Goal: Task Accomplishment & Management: Complete application form

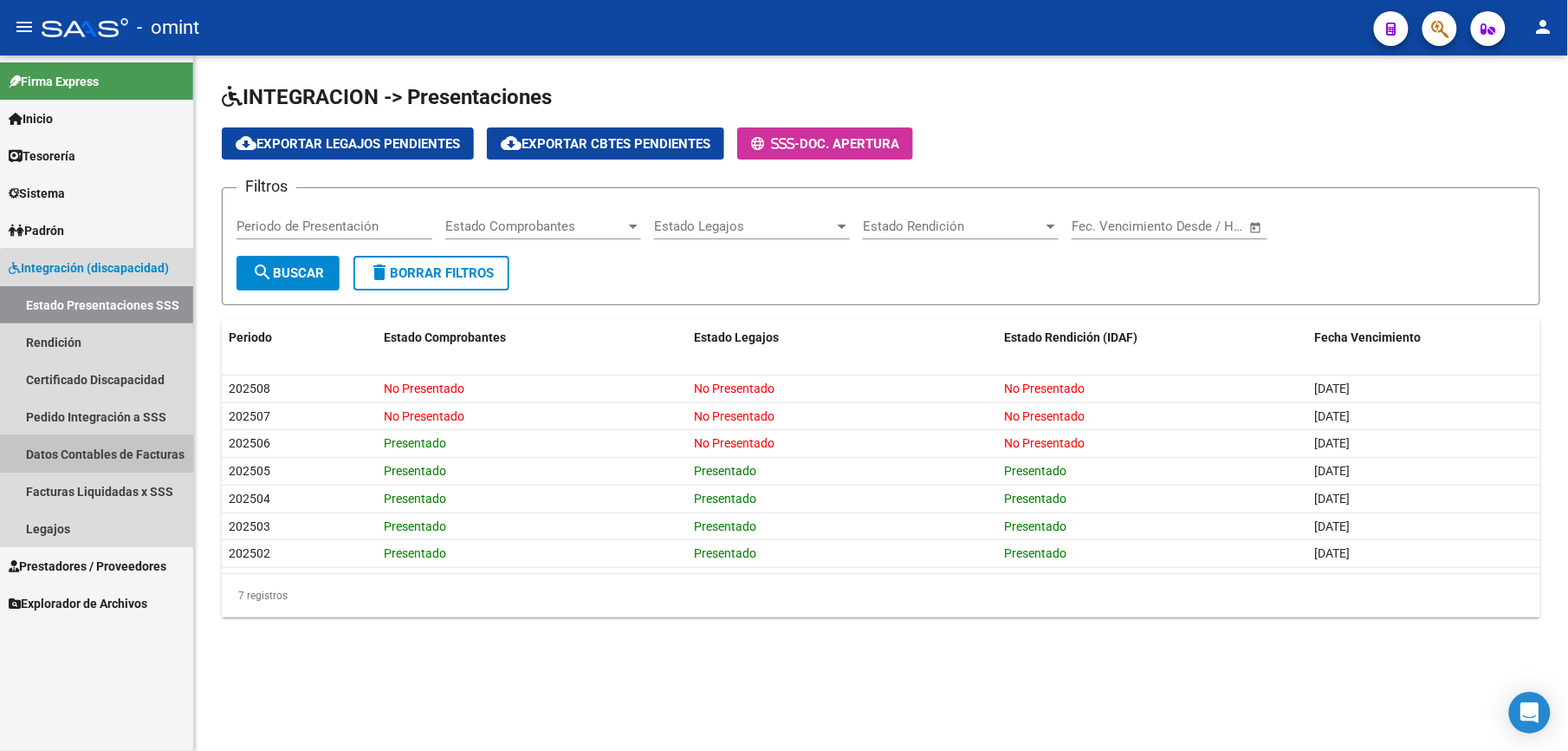
click at [129, 452] on link "Datos Contables de Facturas" at bounding box center [97, 453] width 193 height 37
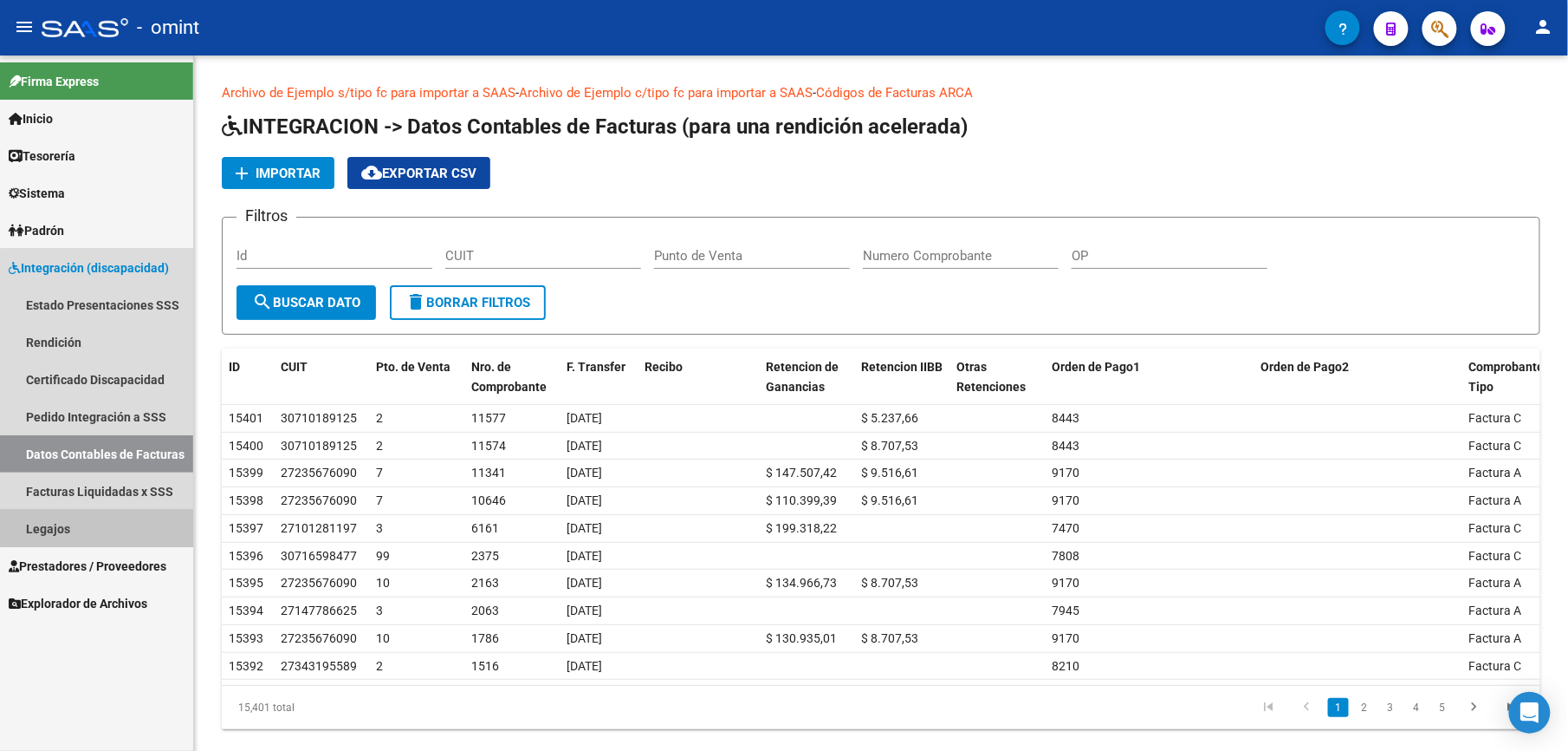
click at [102, 527] on link "Legajos" at bounding box center [97, 528] width 193 height 37
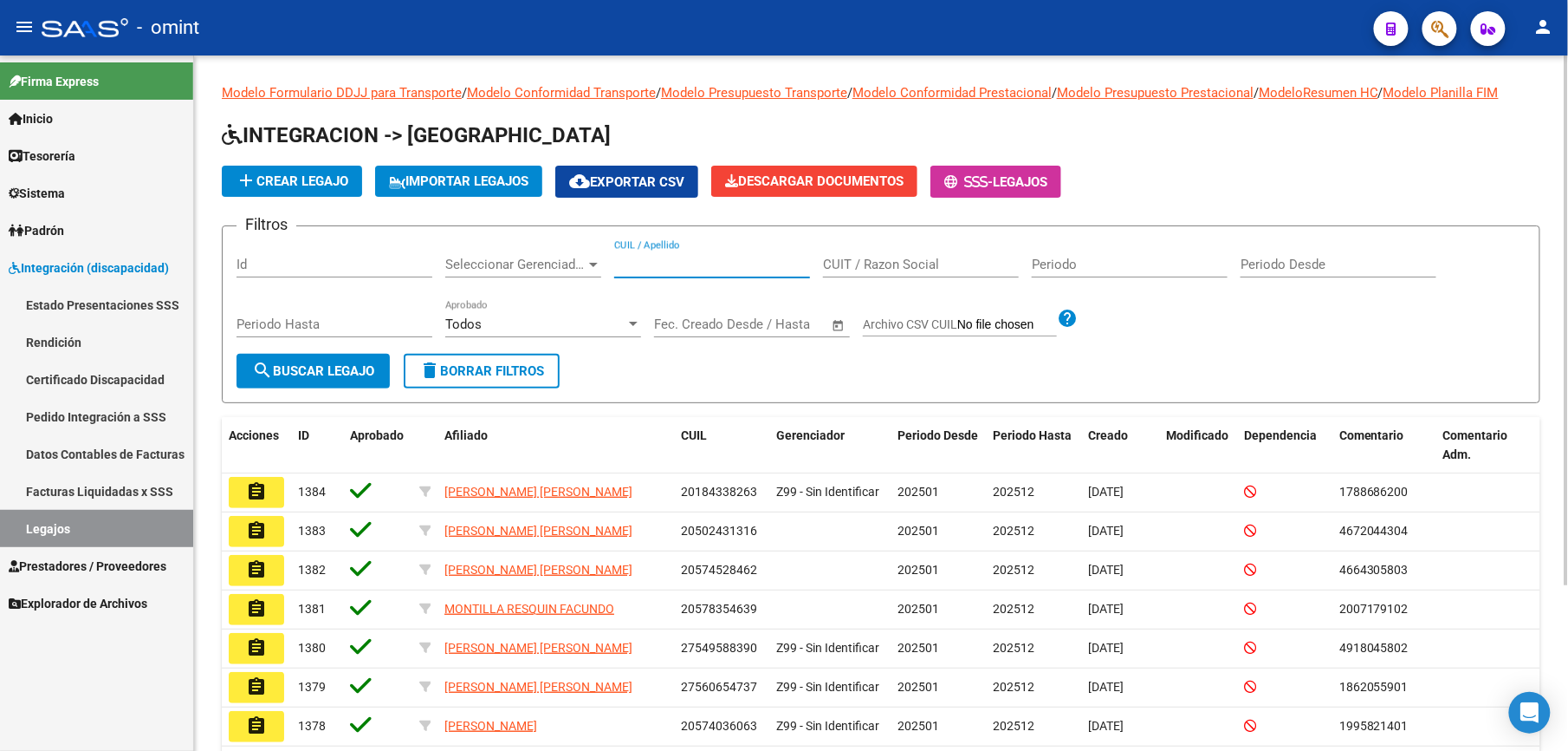
click at [646, 258] on input "CUIL / Apellido" at bounding box center [712, 265] width 196 height 16
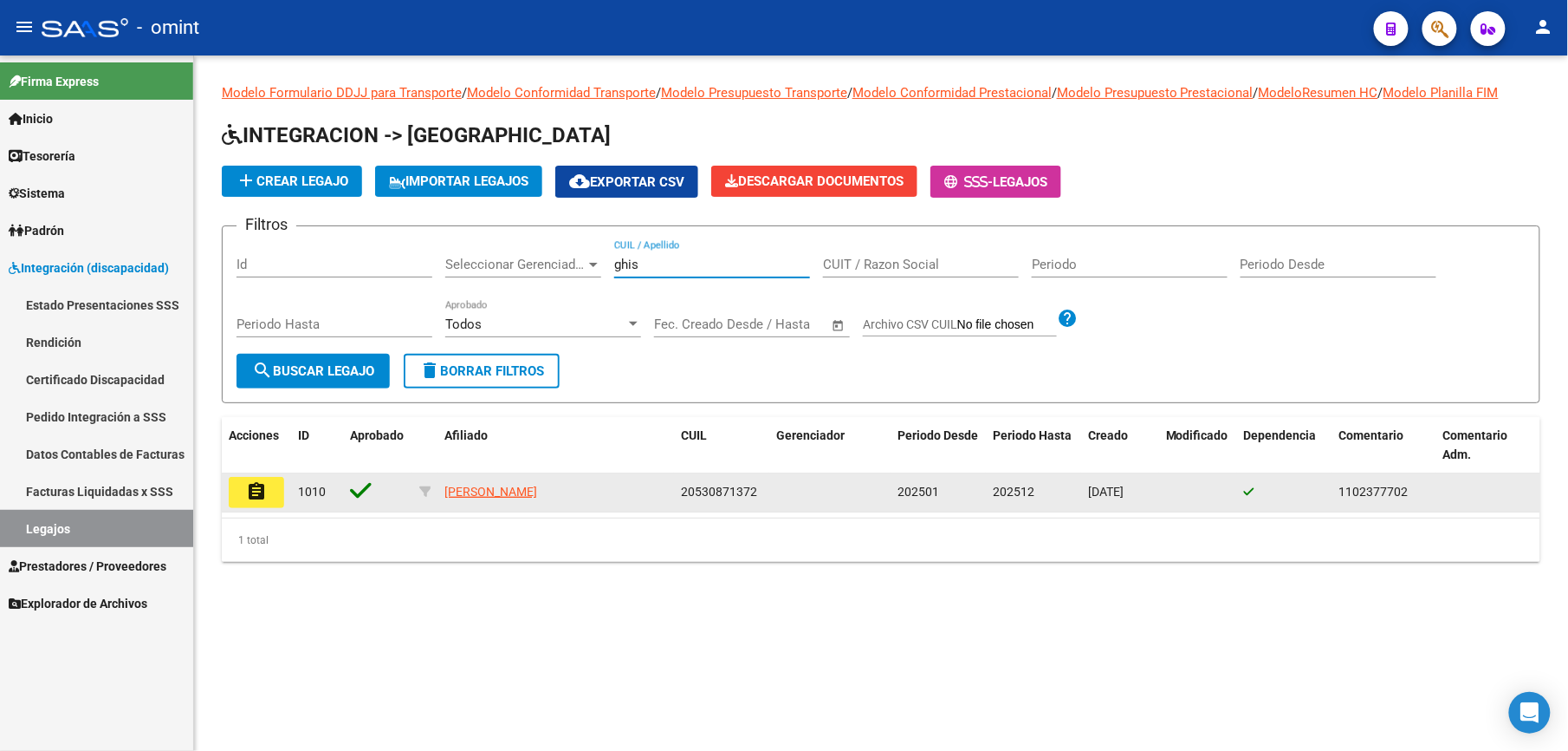
type input "ghis"
click at [262, 493] on mat-icon "assignment" at bounding box center [256, 491] width 21 height 21
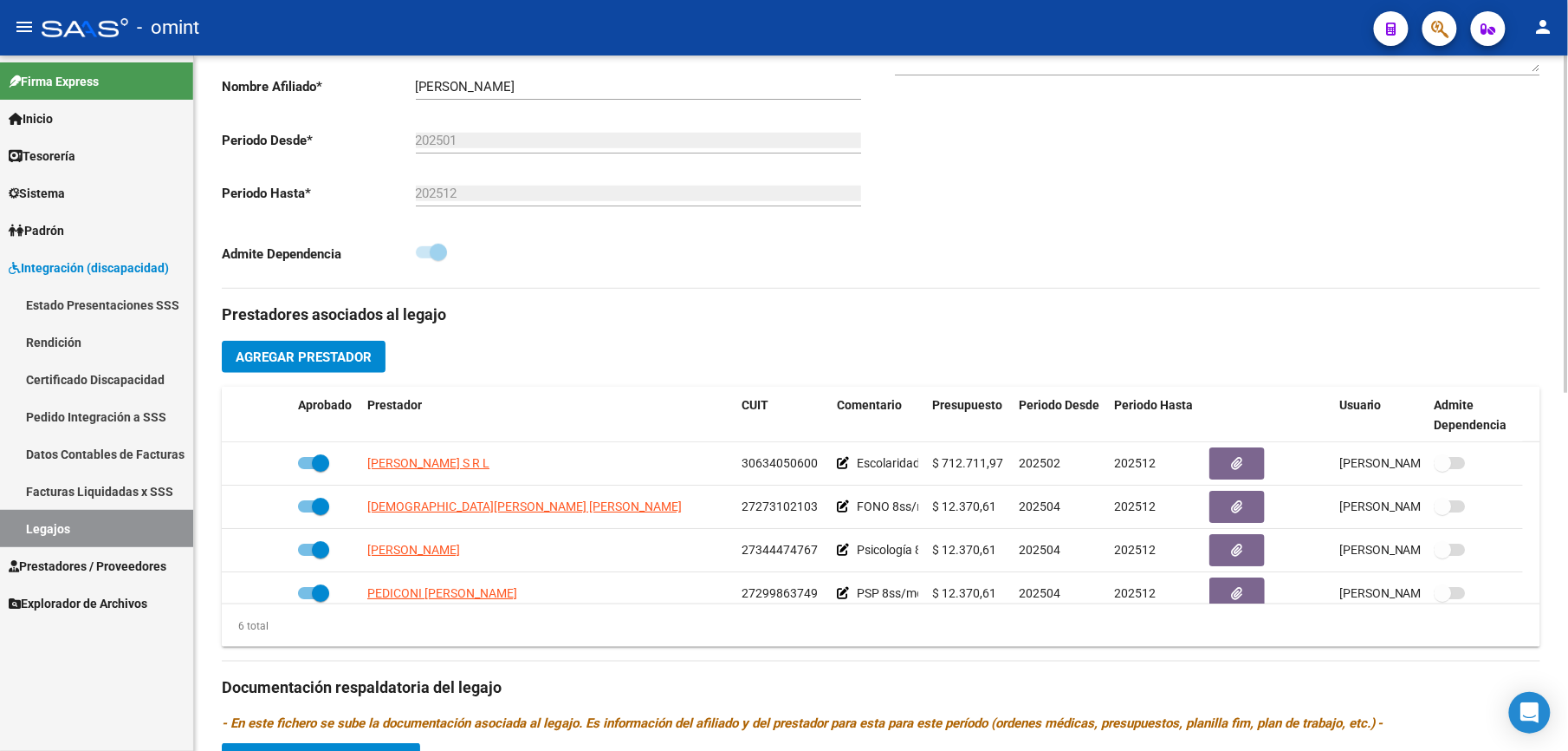
scroll to position [389, 0]
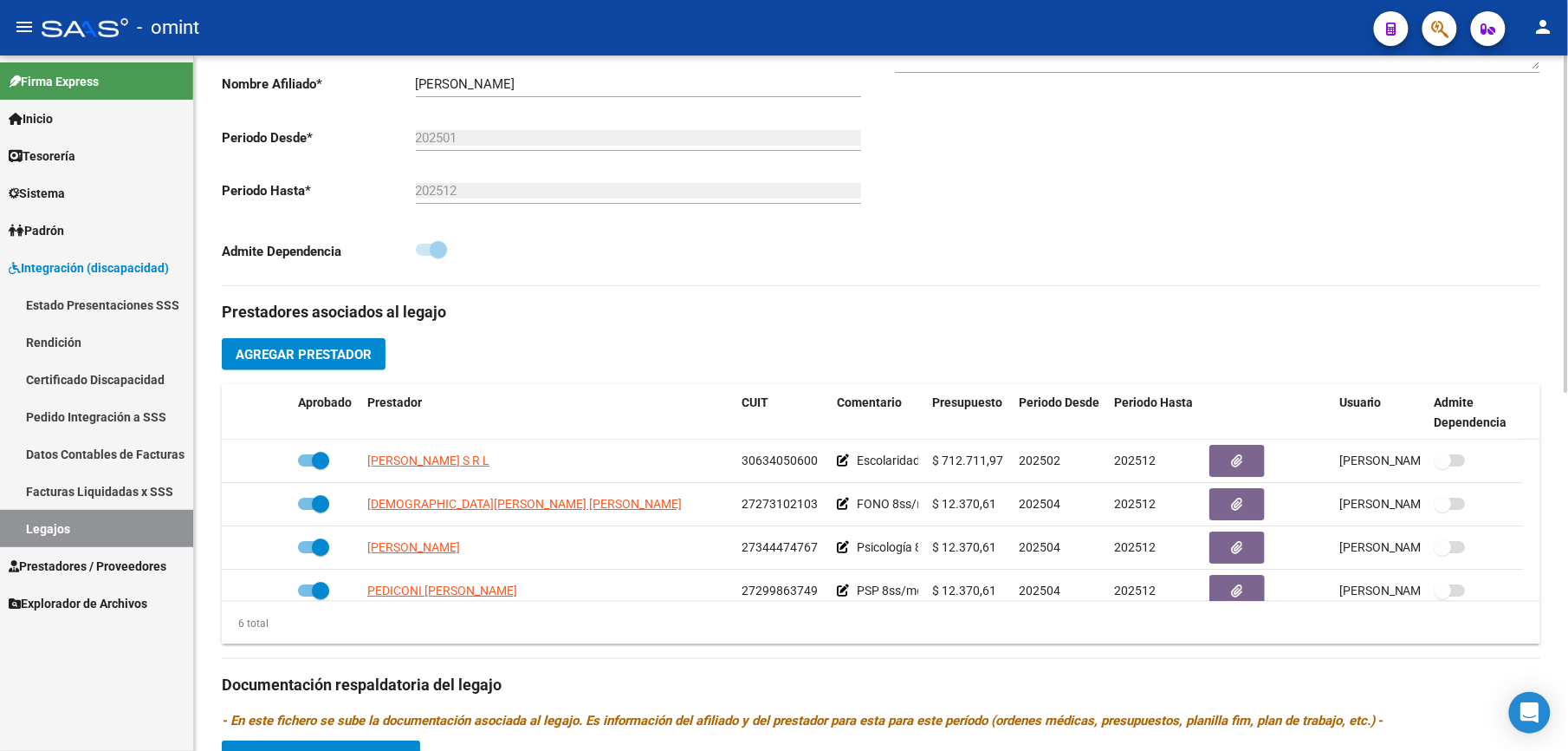
click at [1567, 559] on html "menu - omint person Firma Express Inicio Calendario SSS Instructivos Contacto O…" at bounding box center [784, 375] width 1568 height 751
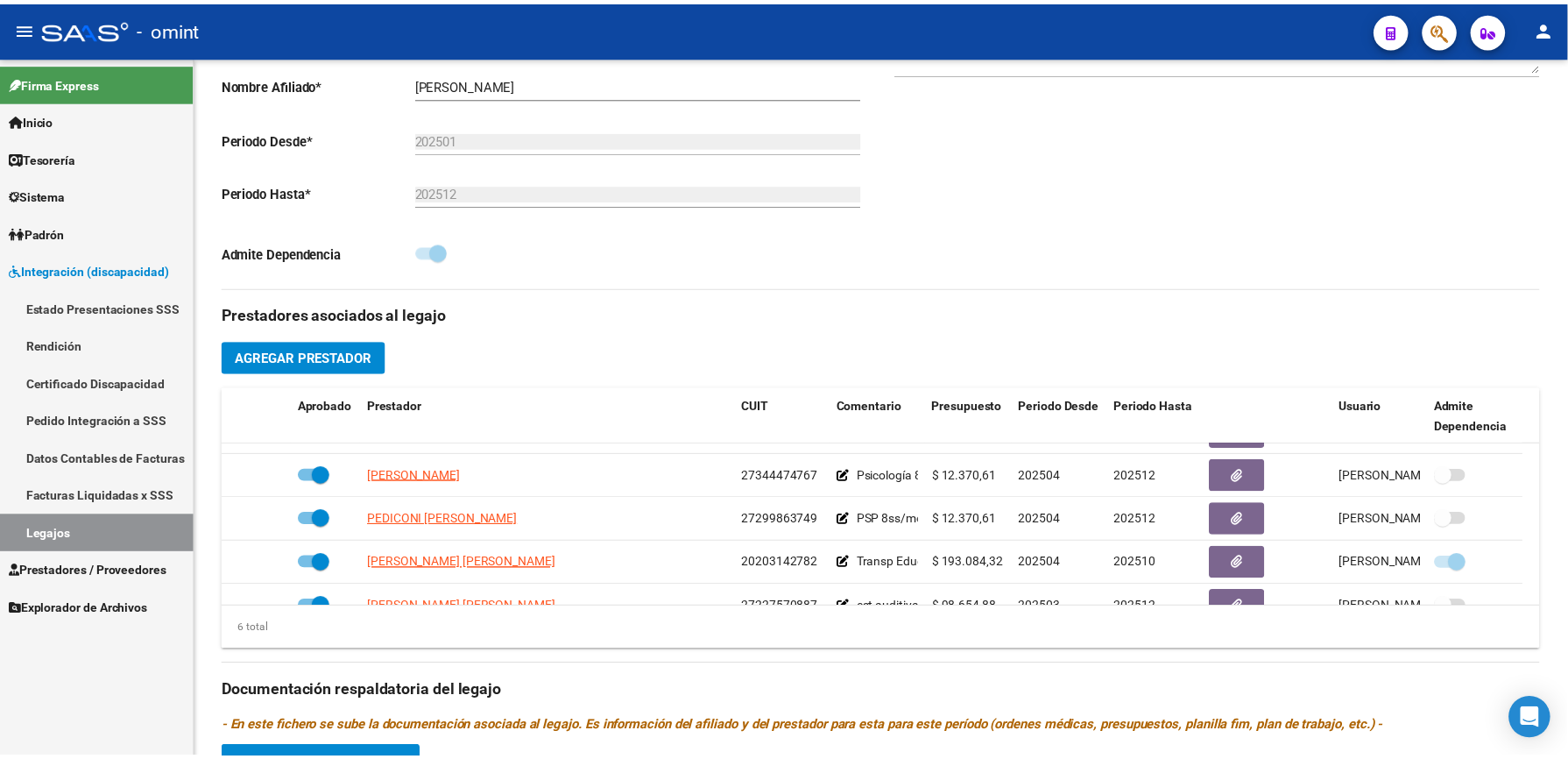
scroll to position [93, 0]
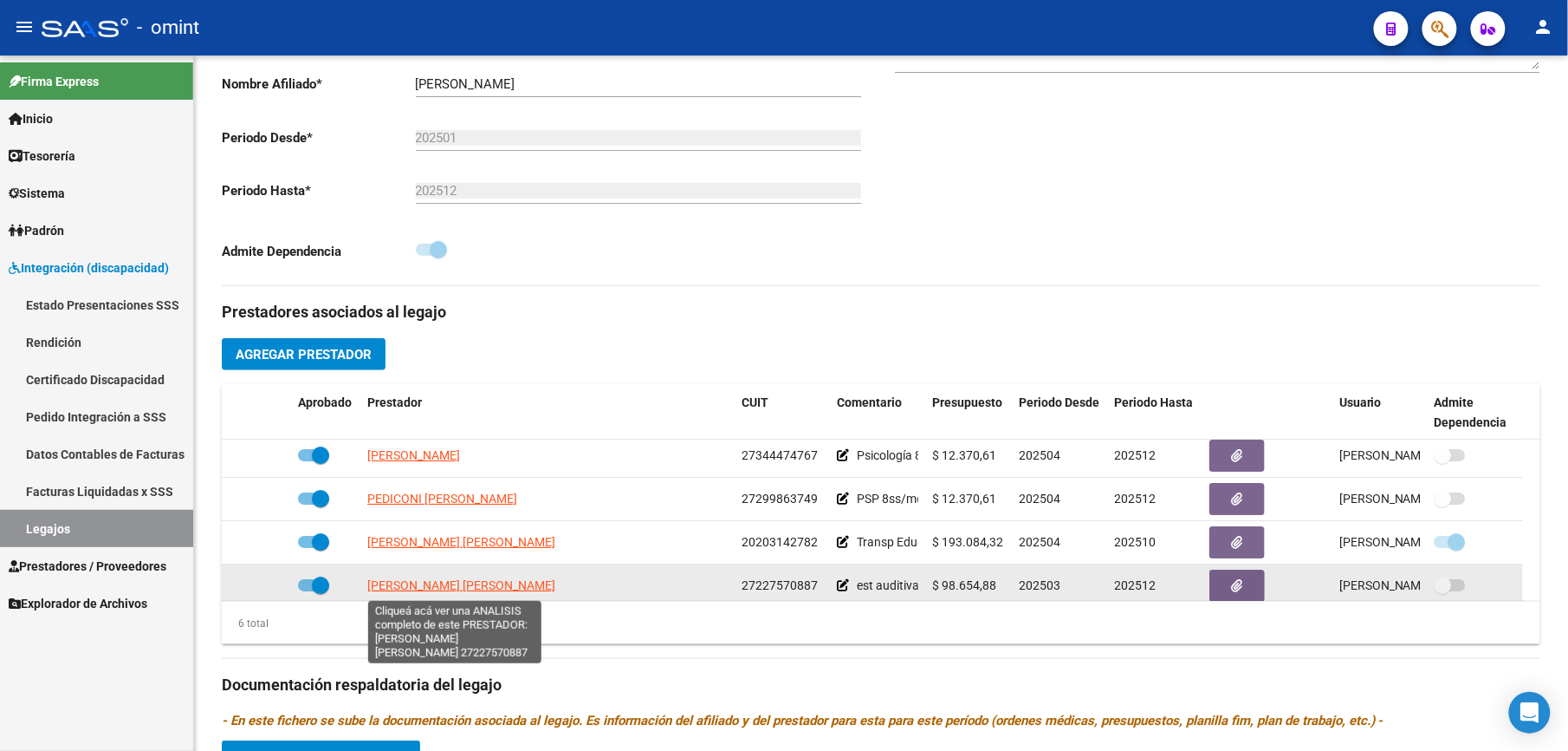
click at [532, 588] on span "[PERSON_NAME] [PERSON_NAME]" at bounding box center [461, 585] width 188 height 14
type textarea "27227570887"
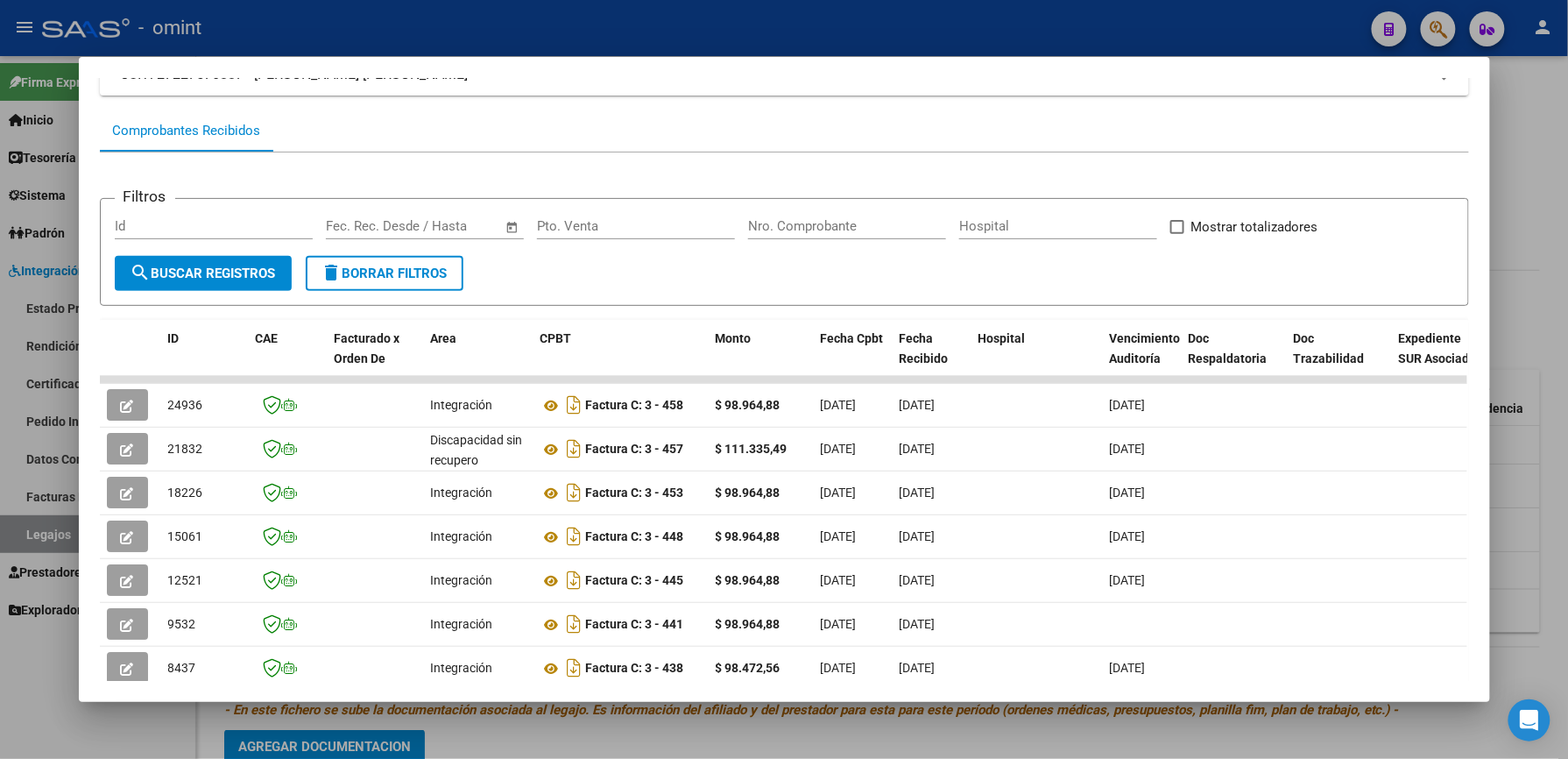
scroll to position [187, 0]
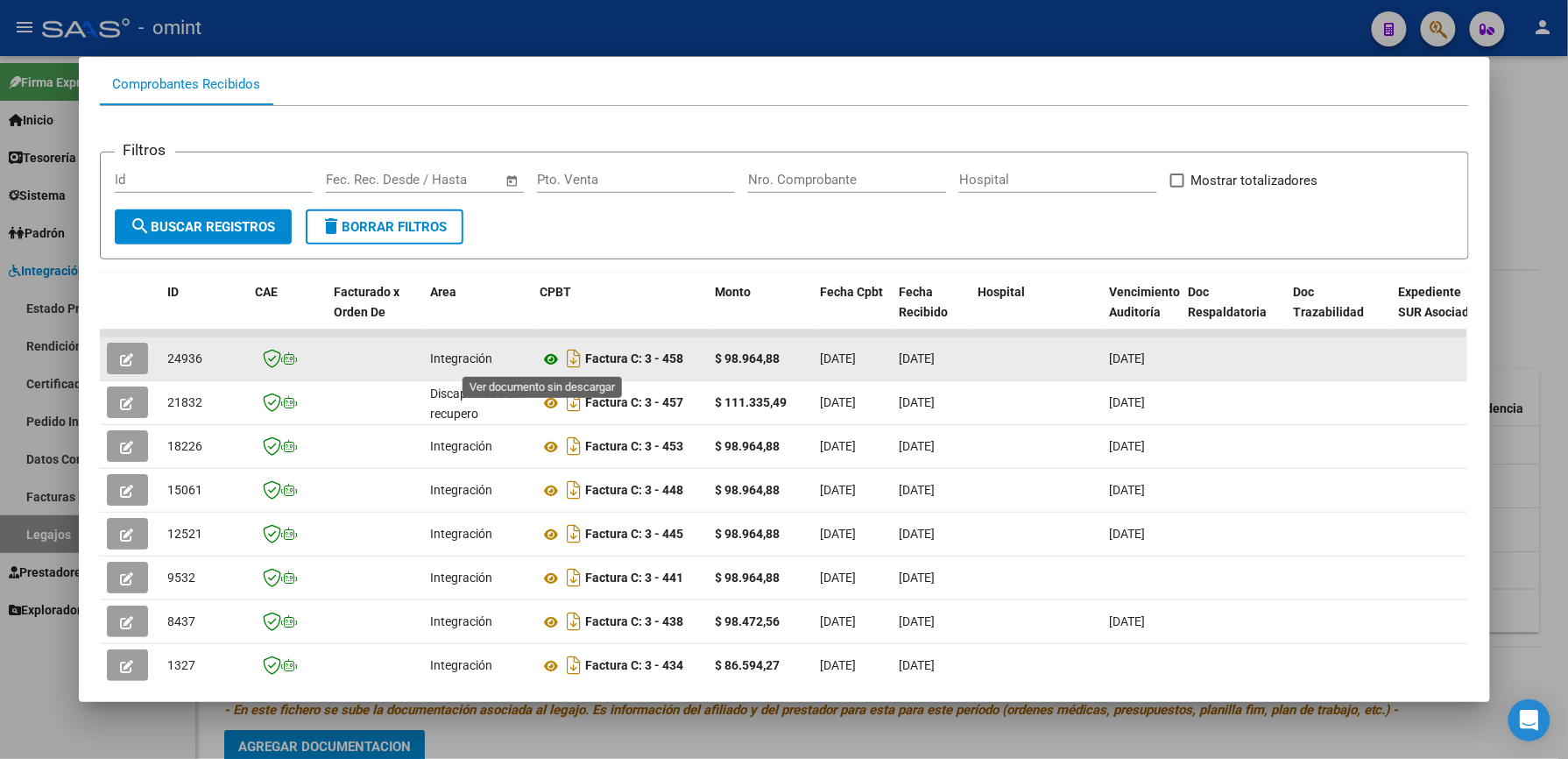
click at [547, 351] on icon at bounding box center [552, 358] width 23 height 21
click at [120, 354] on icon "button" at bounding box center [126, 359] width 13 height 13
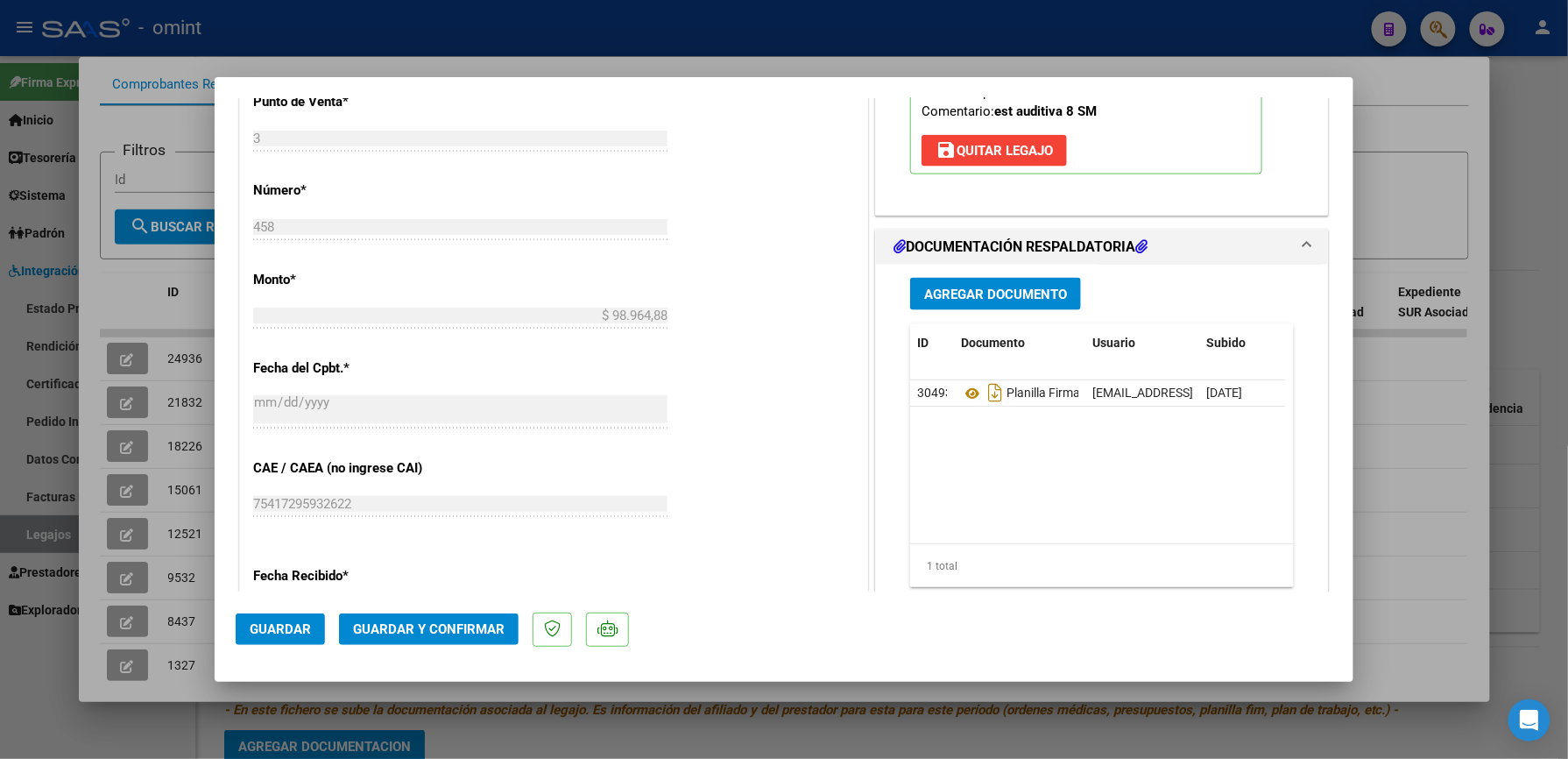
scroll to position [868, 0]
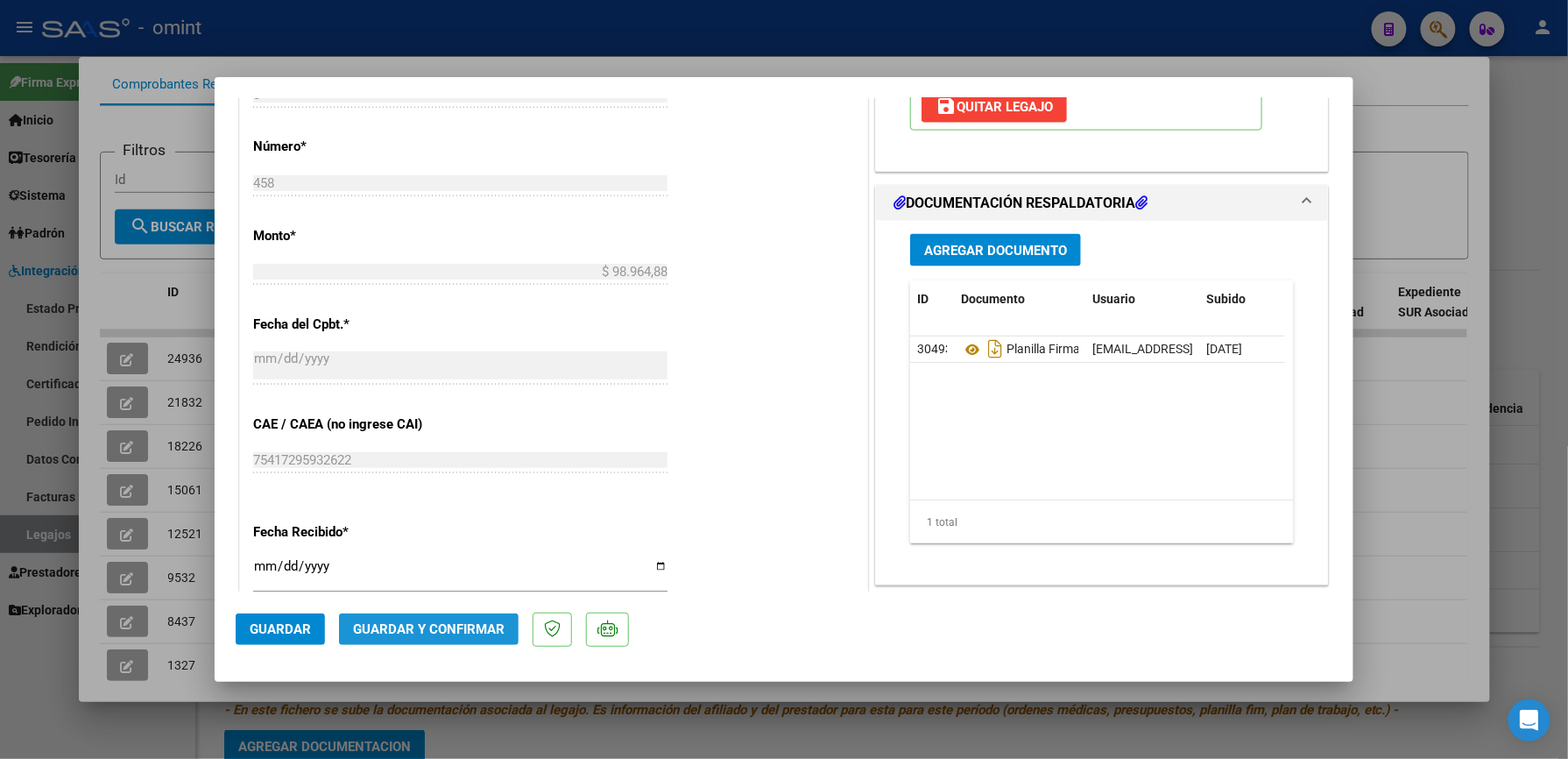
click at [425, 633] on span "Guardar y Confirmar" at bounding box center [430, 629] width 152 height 16
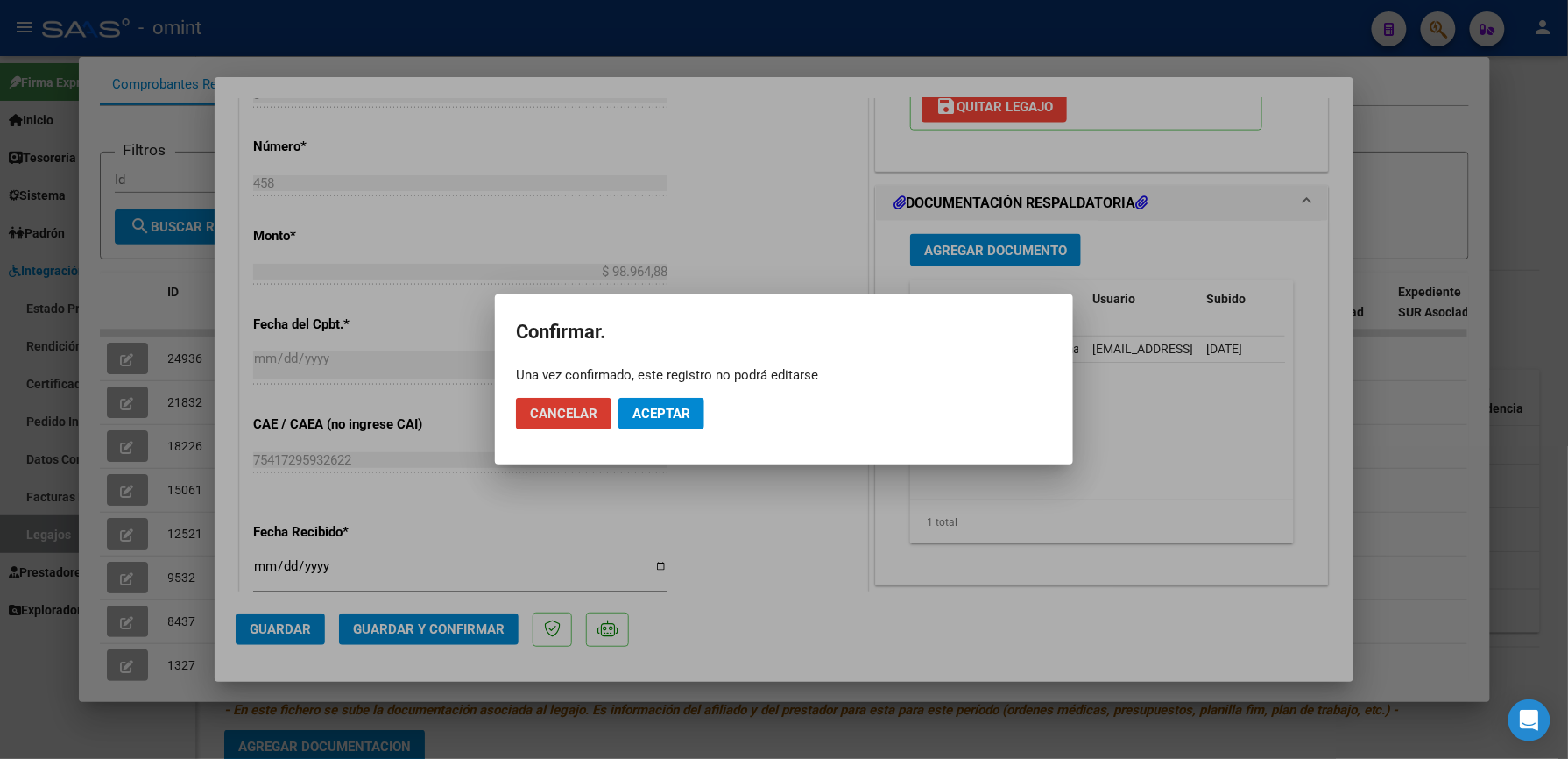
click at [673, 416] on span "Aceptar" at bounding box center [662, 414] width 58 height 16
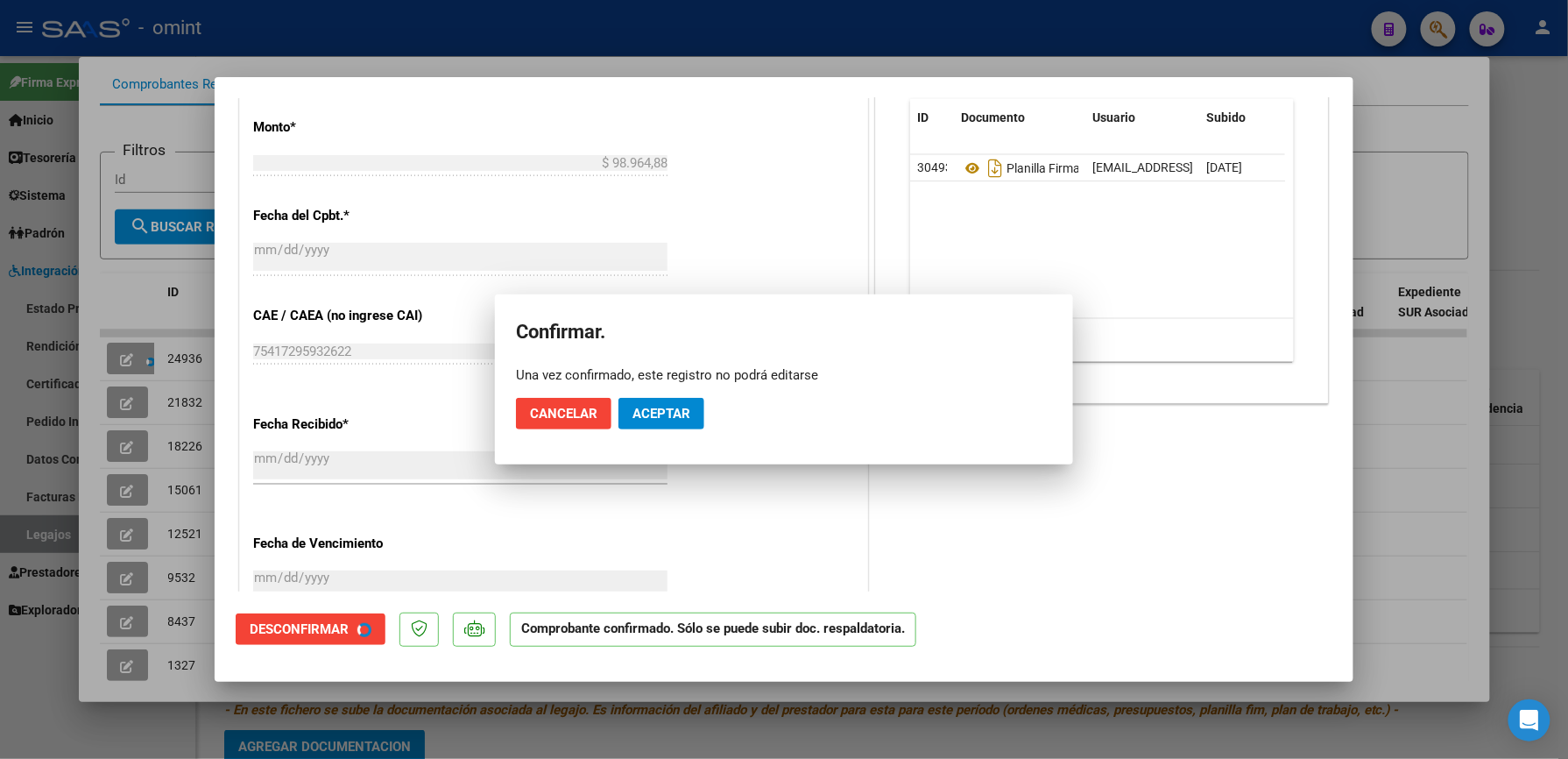
scroll to position [759, 0]
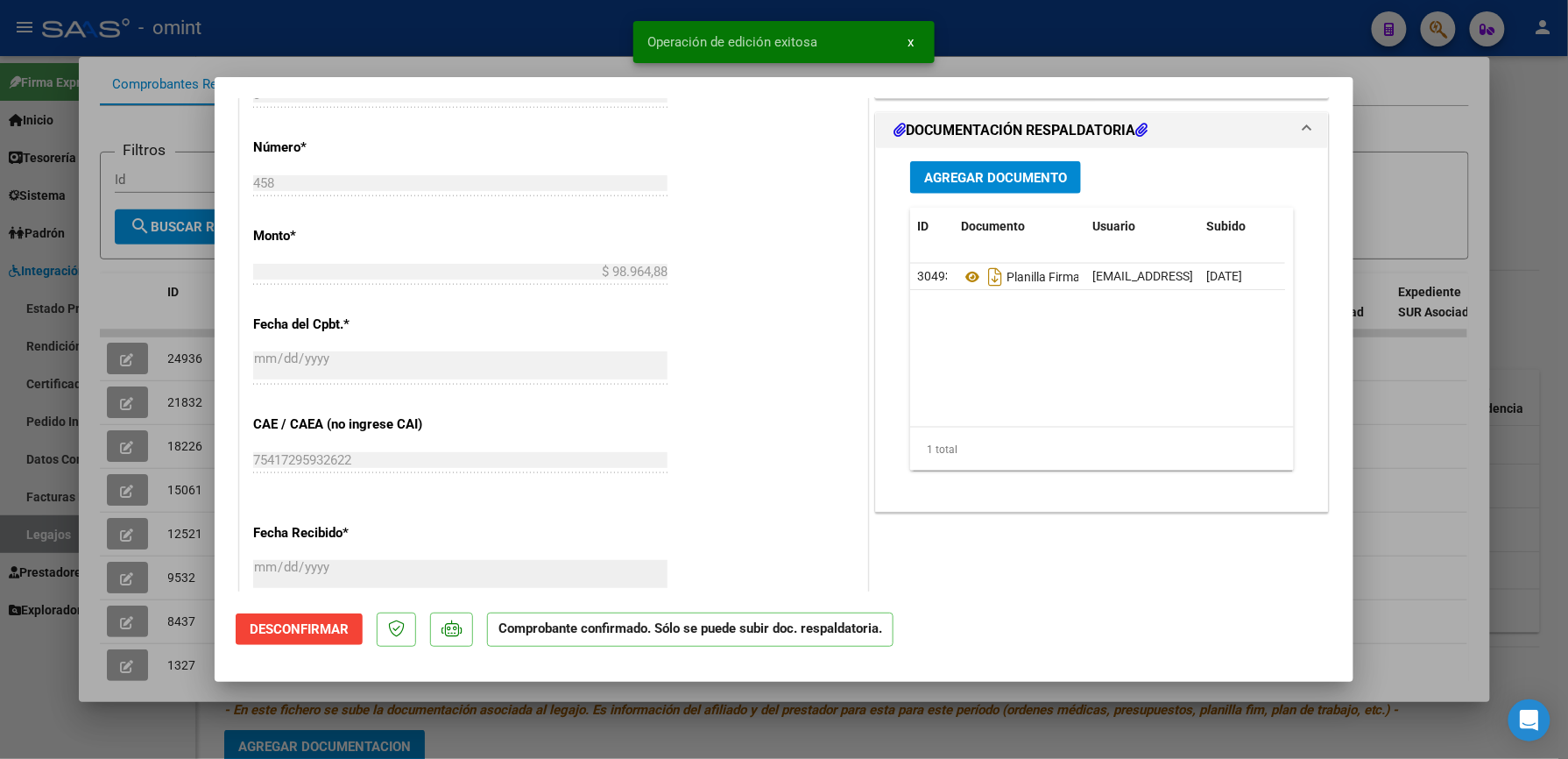
click at [1105, 42] on div at bounding box center [784, 379] width 1568 height 759
type input "$ 0,00"
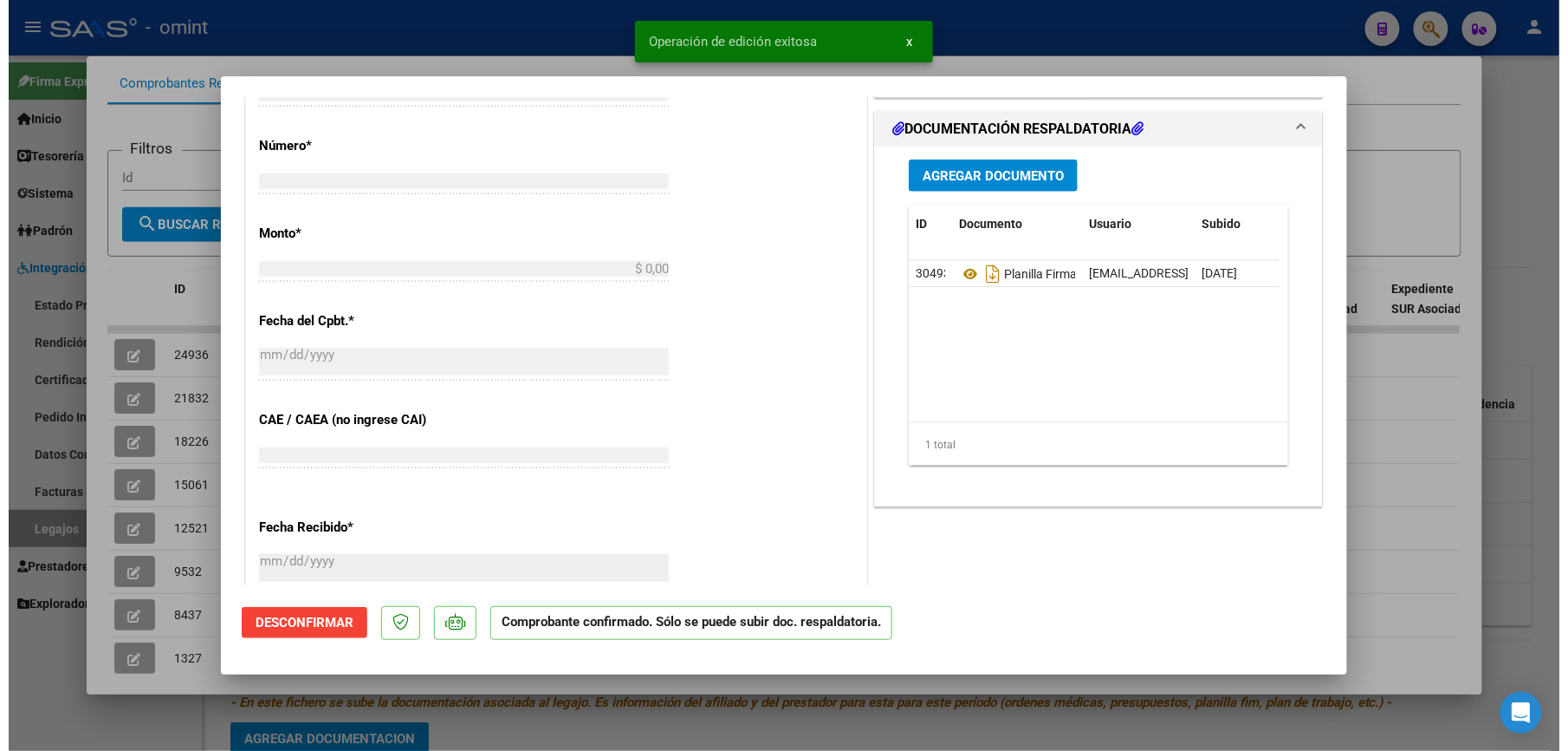
scroll to position [0, 0]
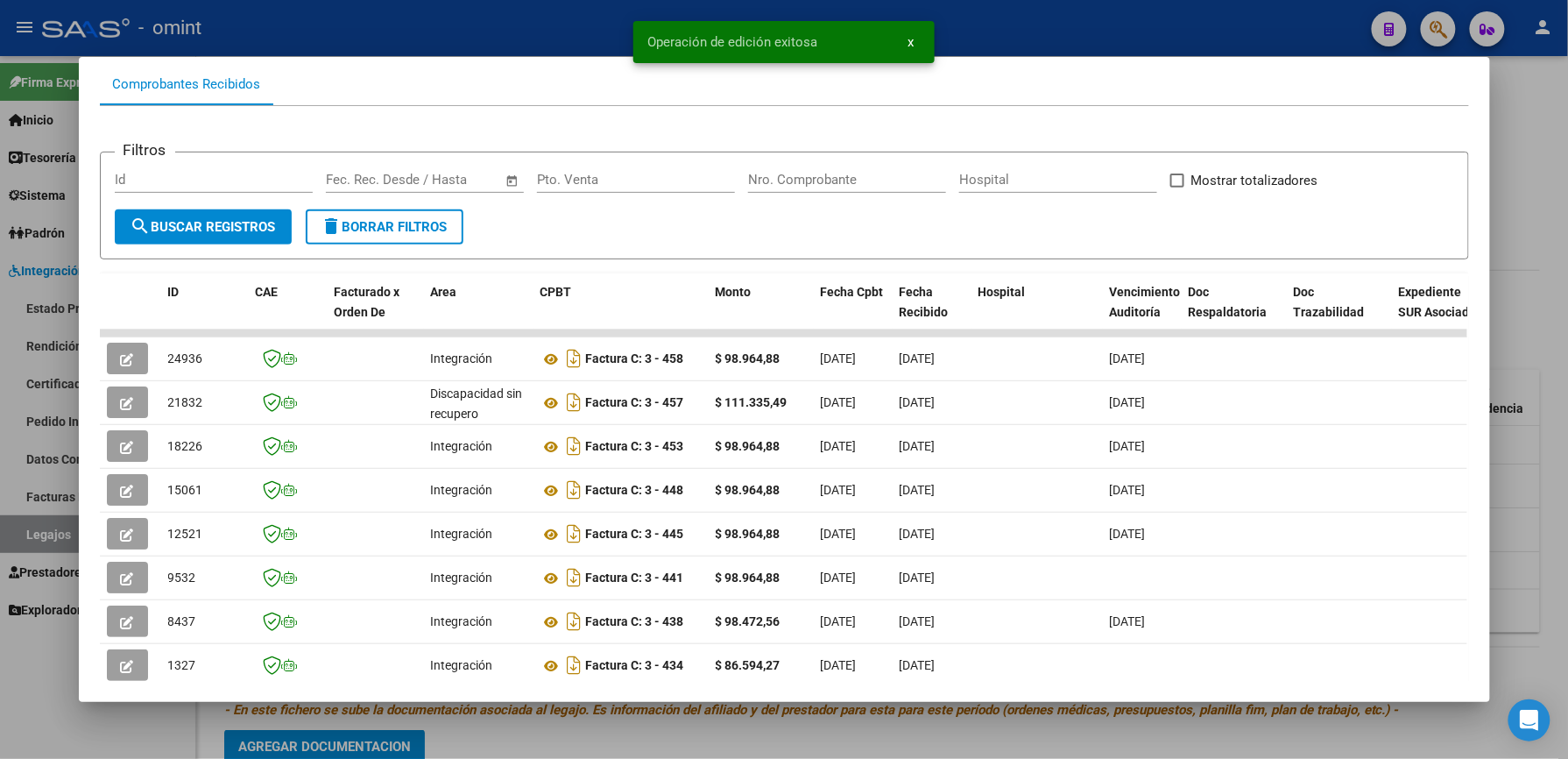
click at [1041, 35] on div at bounding box center [784, 379] width 1568 height 759
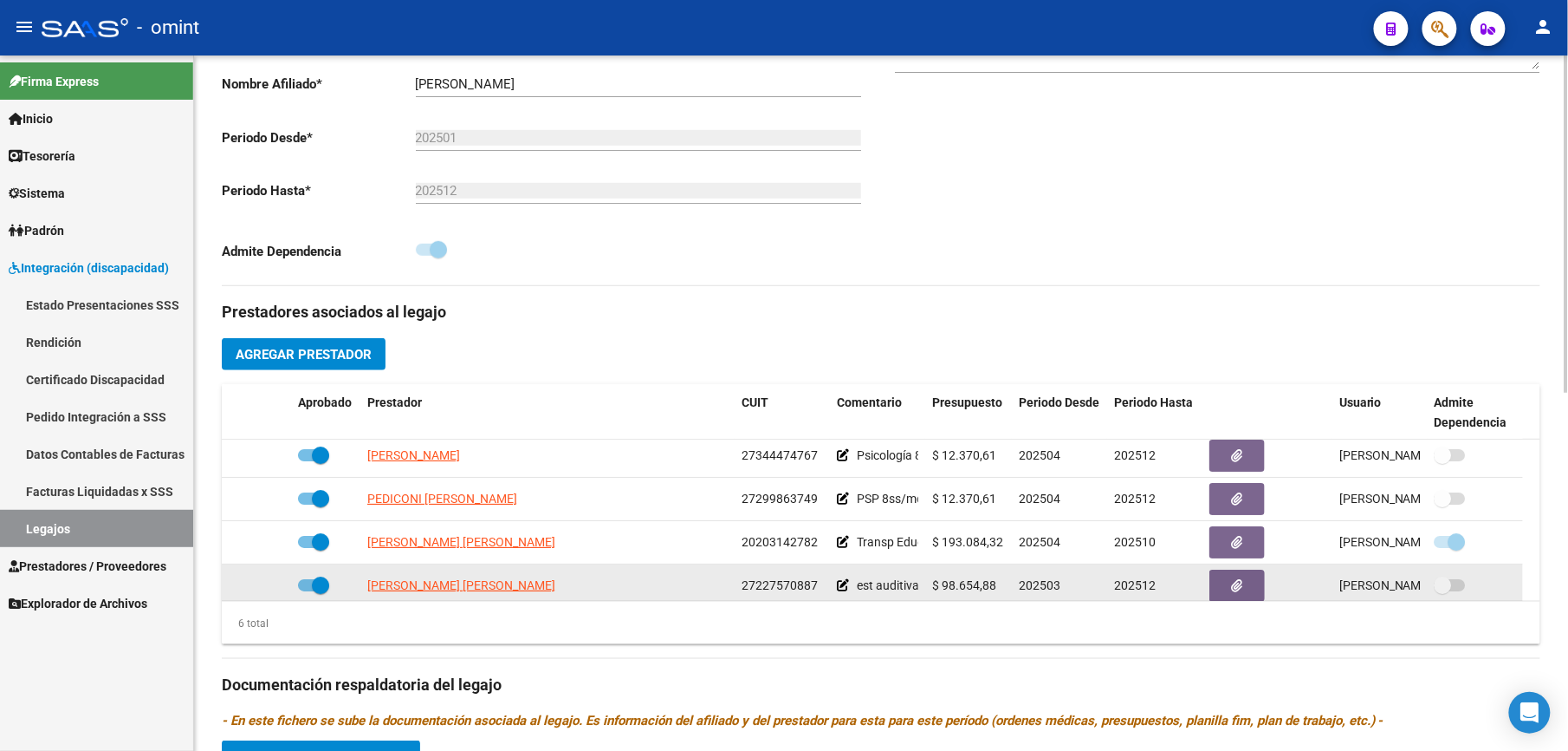
scroll to position [104, 0]
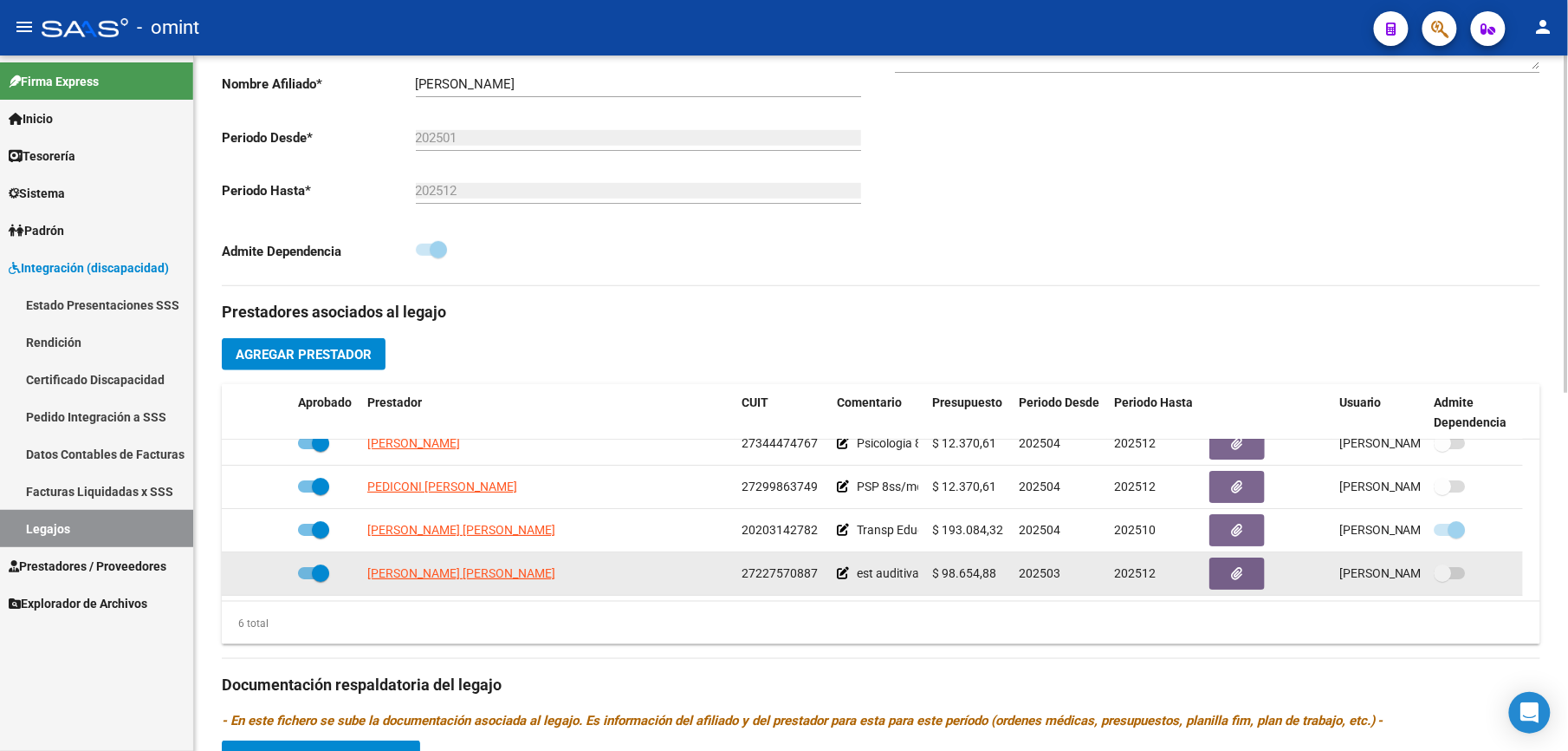
drag, startPoint x: 742, startPoint y: 584, endPoint x: 821, endPoint y: 580, distance: 79.1
click at [821, 580] on div "27227570887" at bounding box center [782, 573] width 81 height 20
copy span "27227570887"
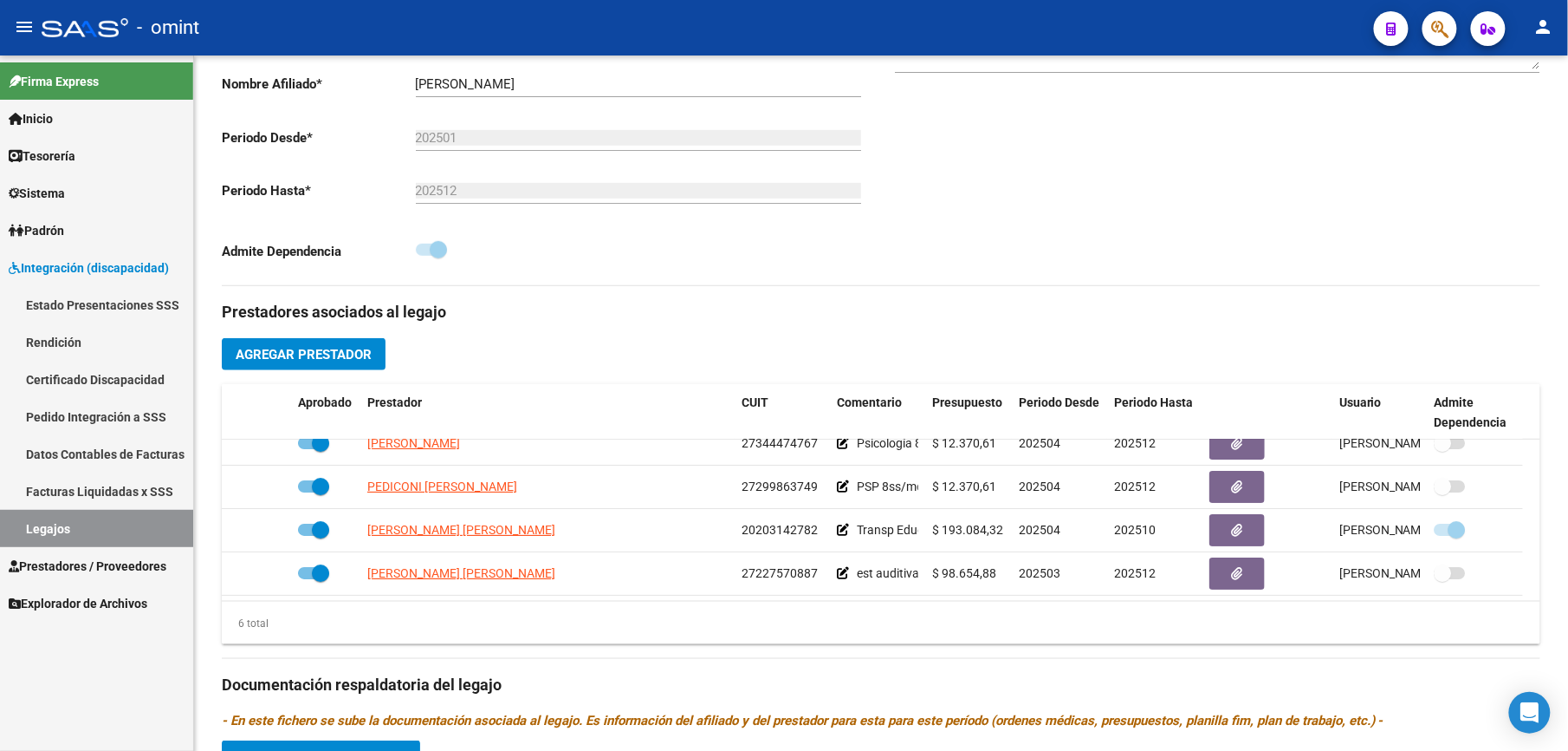
drag, startPoint x: 108, startPoint y: 357, endPoint x: 118, endPoint y: 443, distance: 86.6
click at [108, 357] on link "Rendición" at bounding box center [97, 342] width 193 height 37
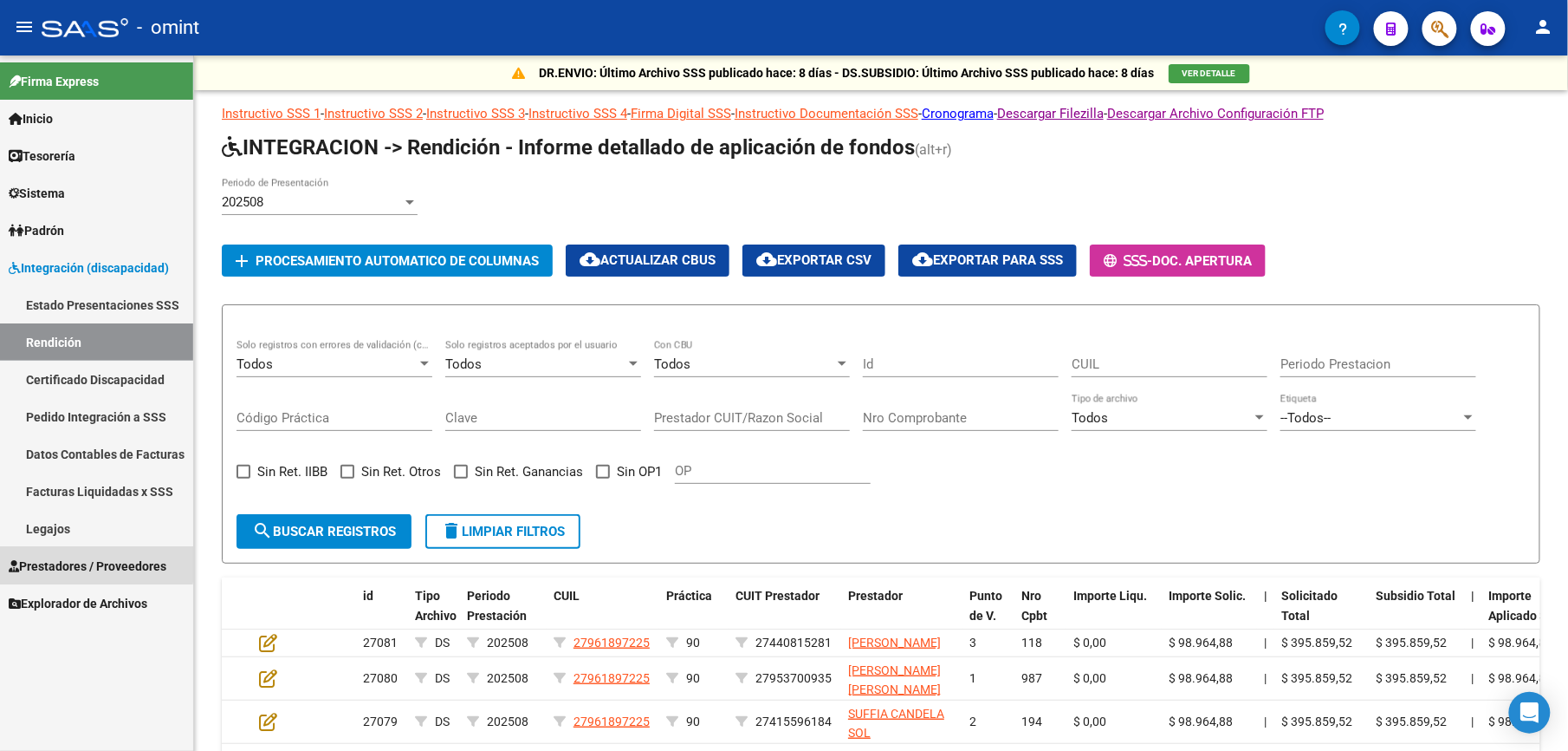
click at [92, 557] on span "Prestadores / Proveedores" at bounding box center [88, 566] width 158 height 20
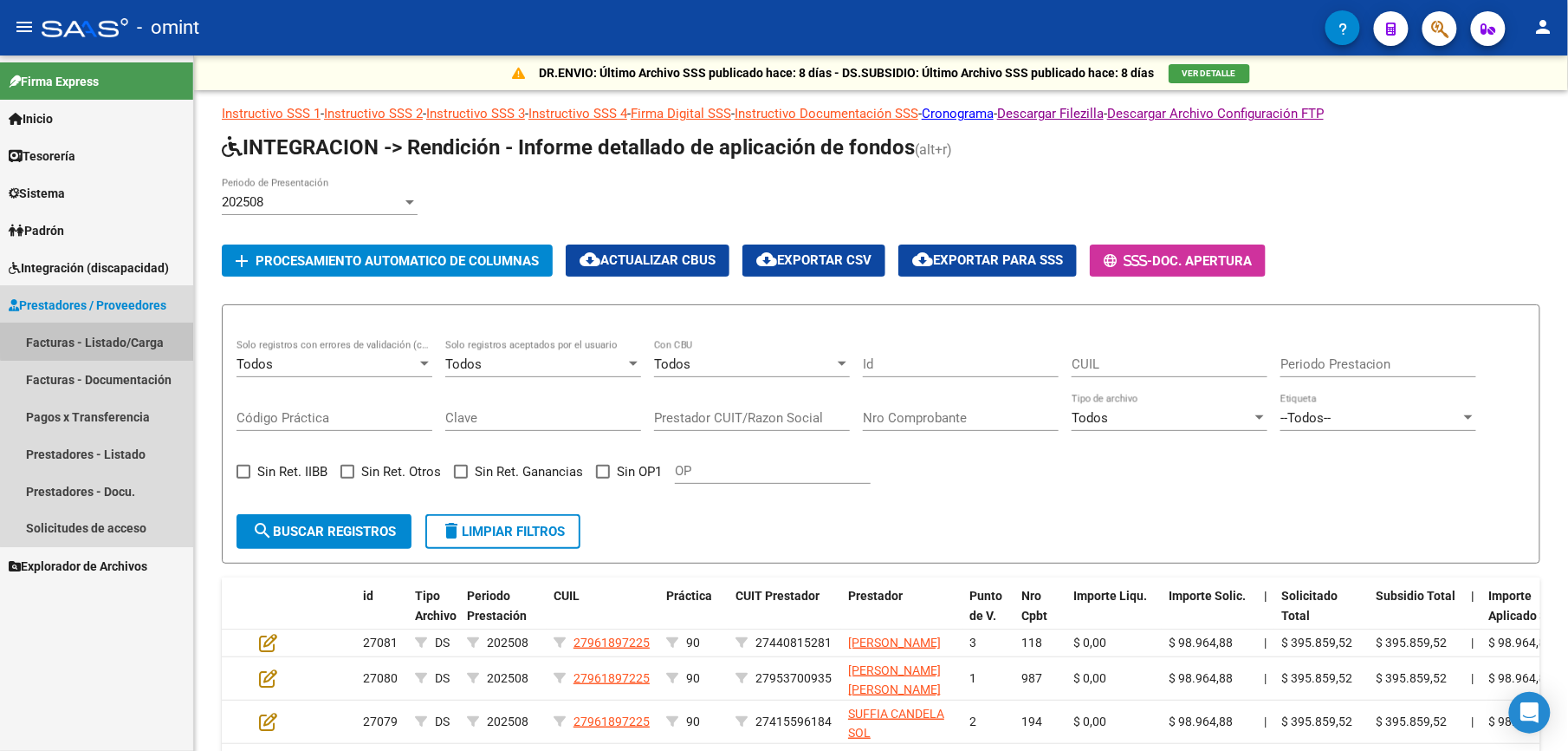
click at [119, 335] on link "Facturas - Listado/Carga" at bounding box center [97, 342] width 193 height 37
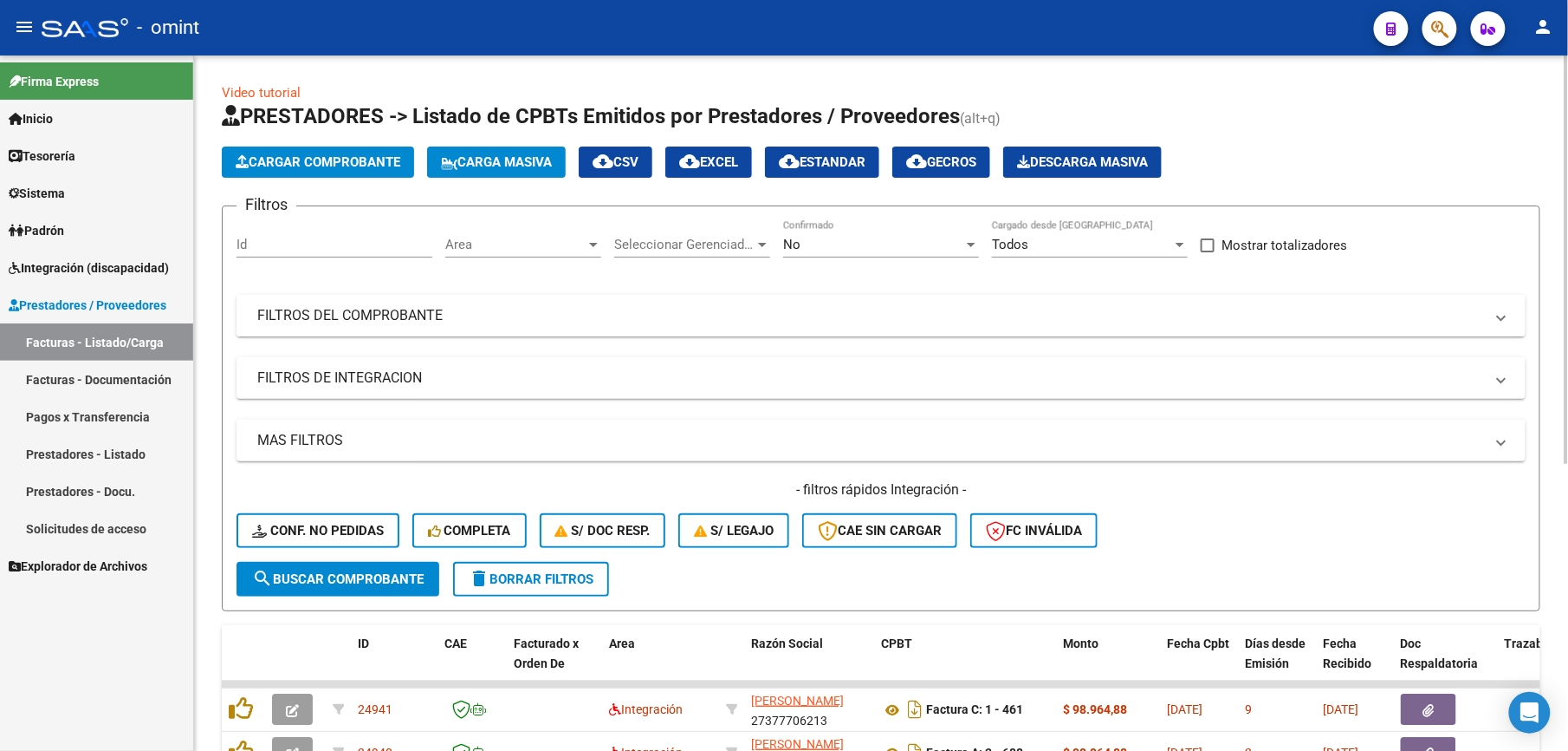
click at [891, 327] on mat-expansion-panel-header "FILTROS DEL COMPROBANTE" at bounding box center [881, 315] width 1289 height 42
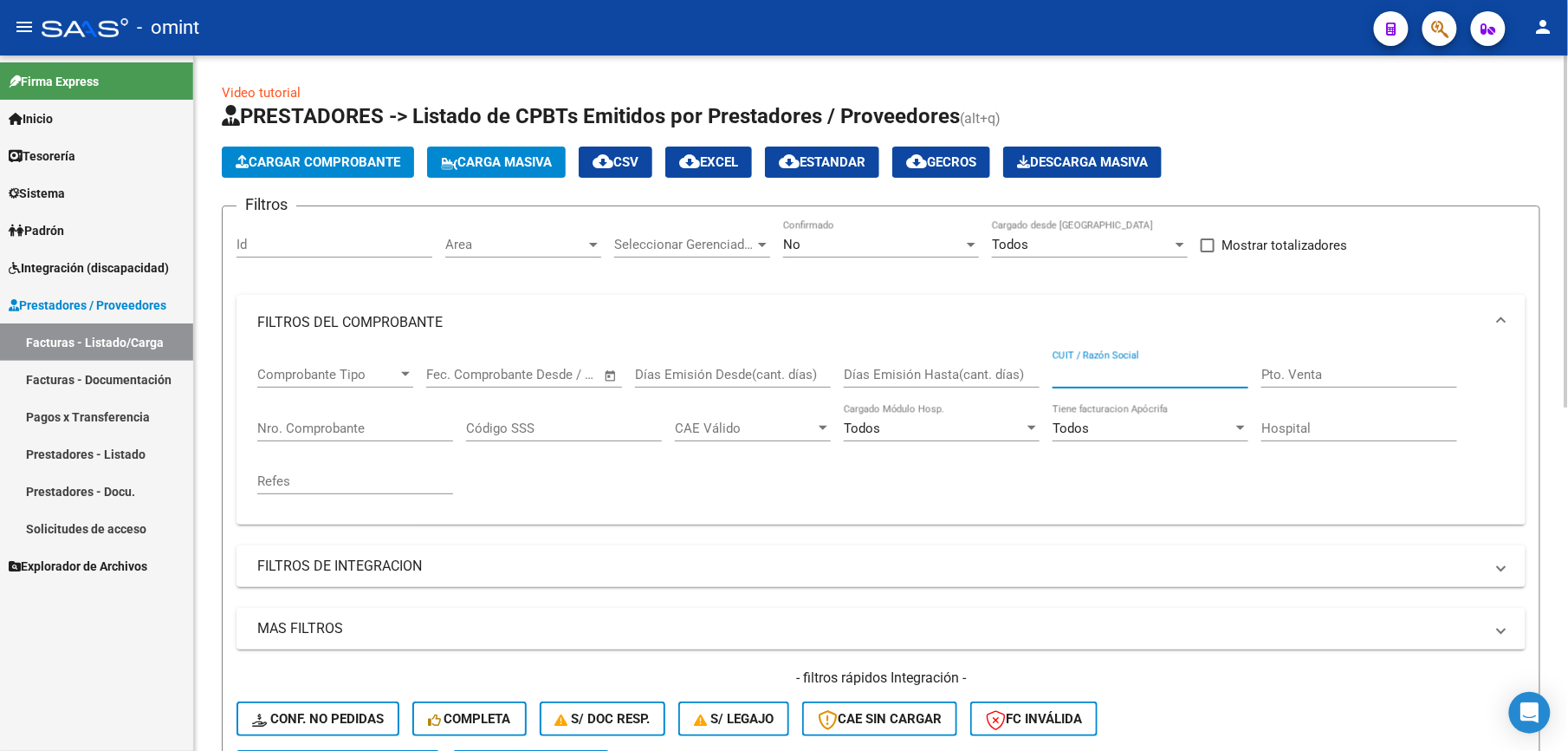
click at [1099, 367] on input "CUIT / Razón Social" at bounding box center [1150, 374] width 196 height 16
paste input "27227570887"
type input "27227570887"
click at [1449, 704] on div "- filtros rápidos Integración - Conf. no pedidas Completa S/ Doc Resp. S/ legaj…" at bounding box center [881, 708] width 1289 height 81
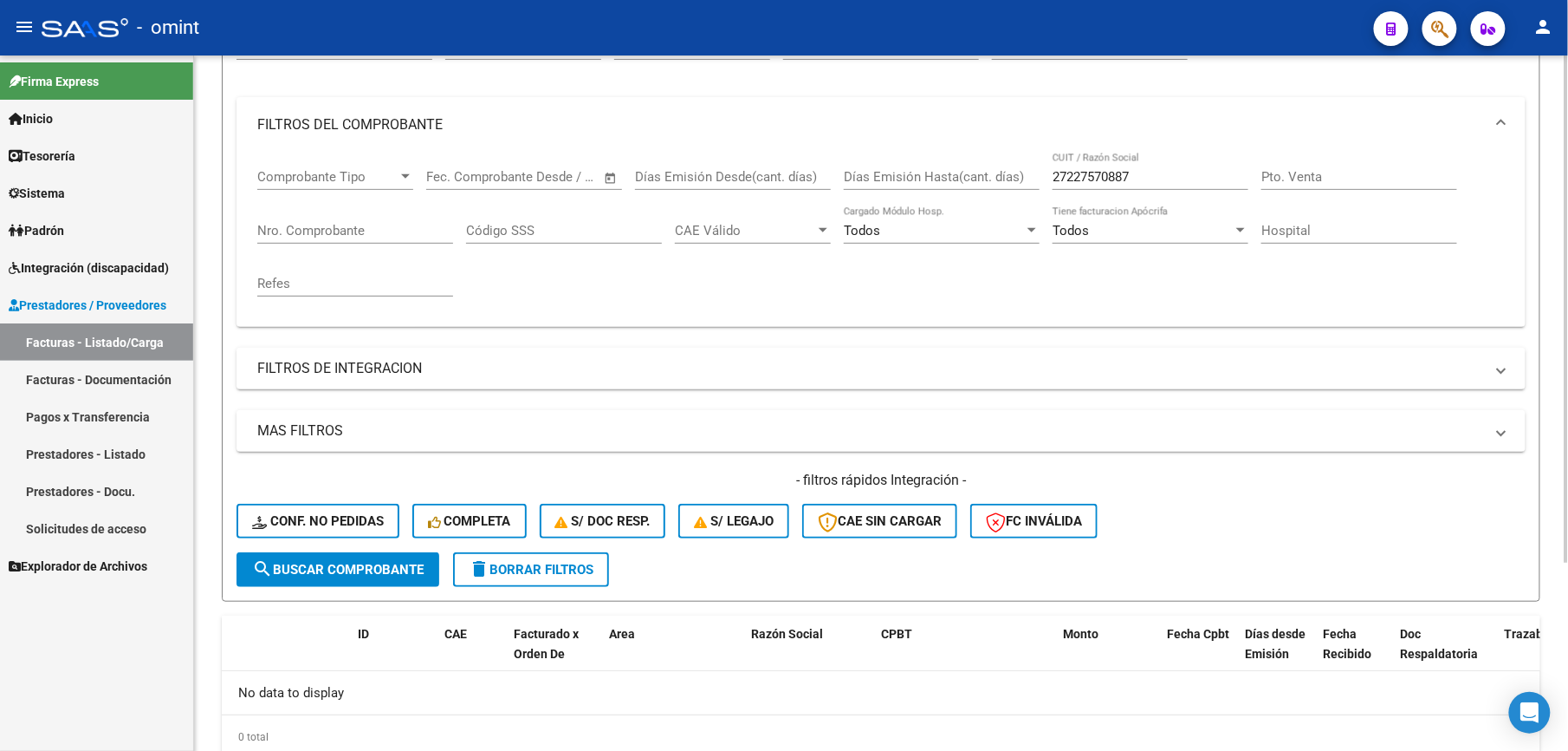
scroll to position [260, 0]
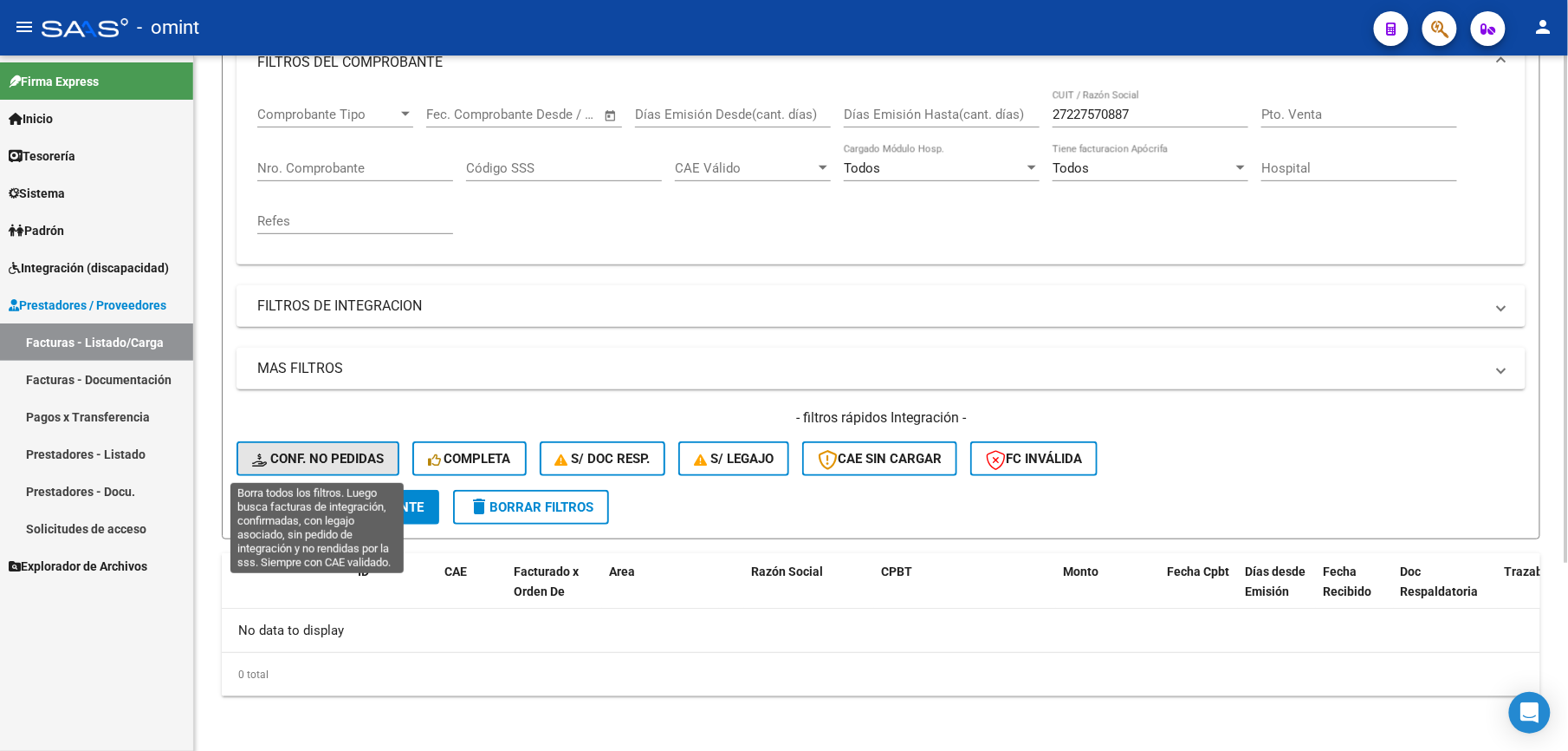
click at [379, 454] on span "Conf. no pedidas" at bounding box center [317, 458] width 132 height 16
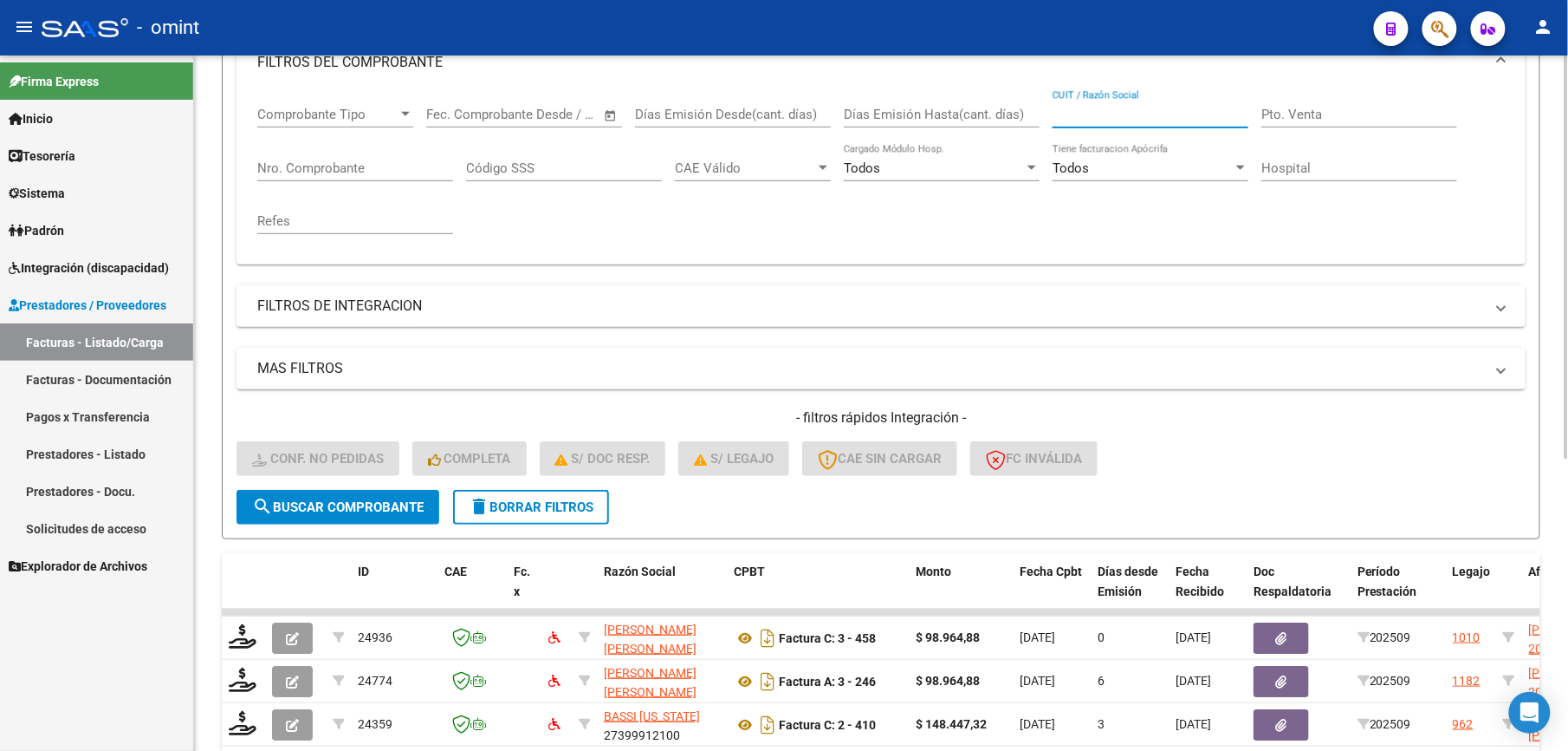
click at [1118, 108] on input "CUIT / Razón Social" at bounding box center [1150, 114] width 196 height 16
paste input "27227570887"
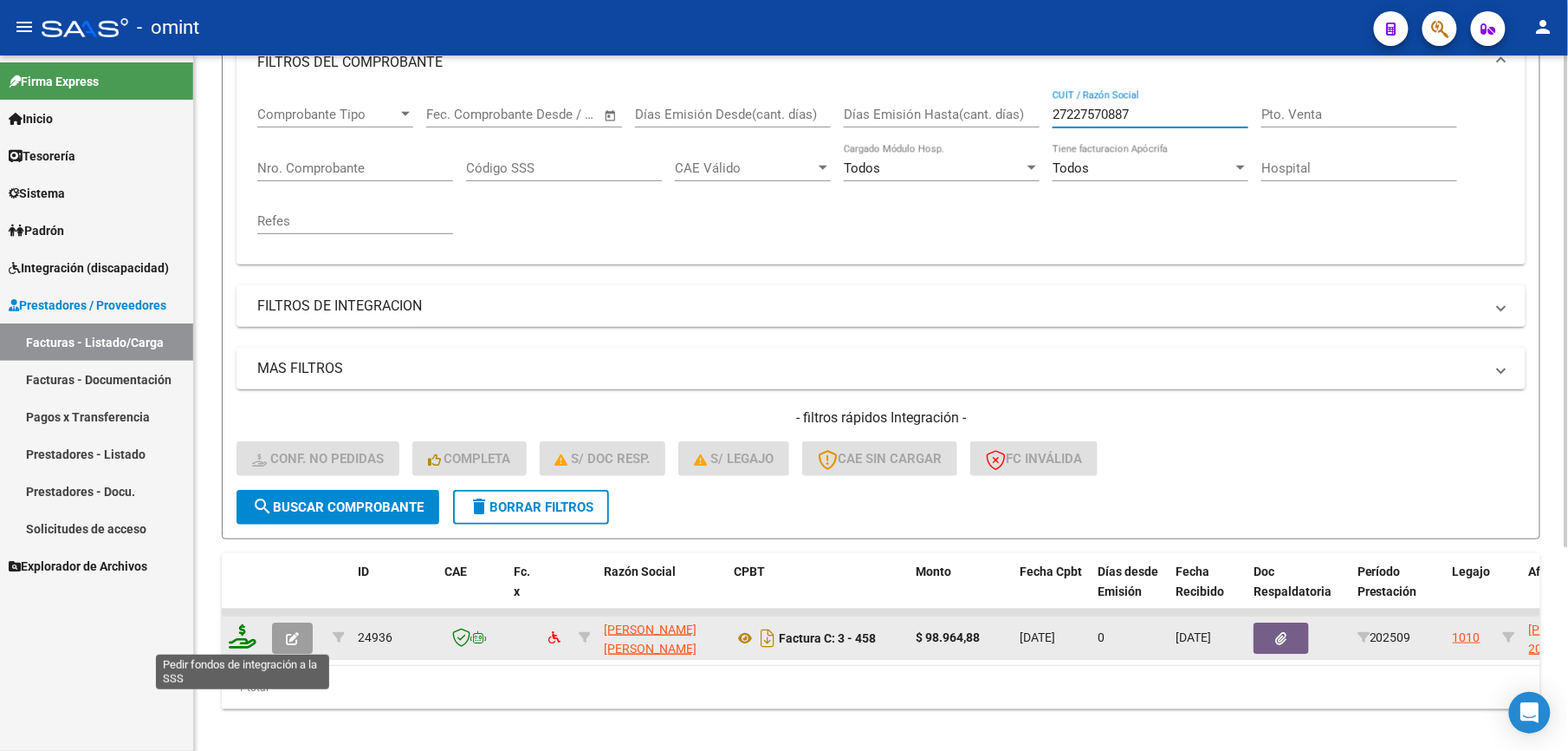
type input "27227570887"
click at [241, 639] on icon at bounding box center [242, 636] width 27 height 24
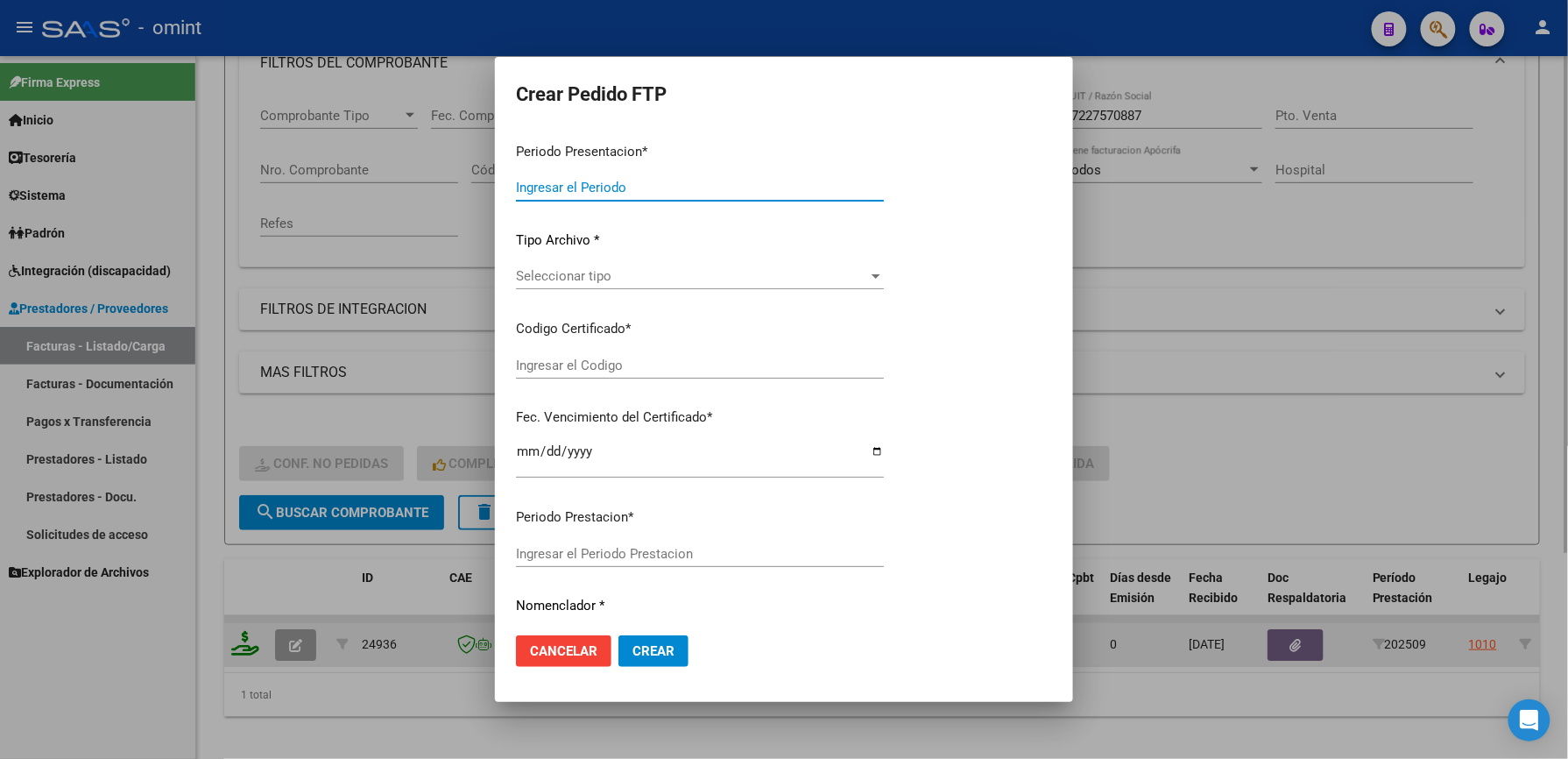
type input "202509"
type input "$ 98.964,88"
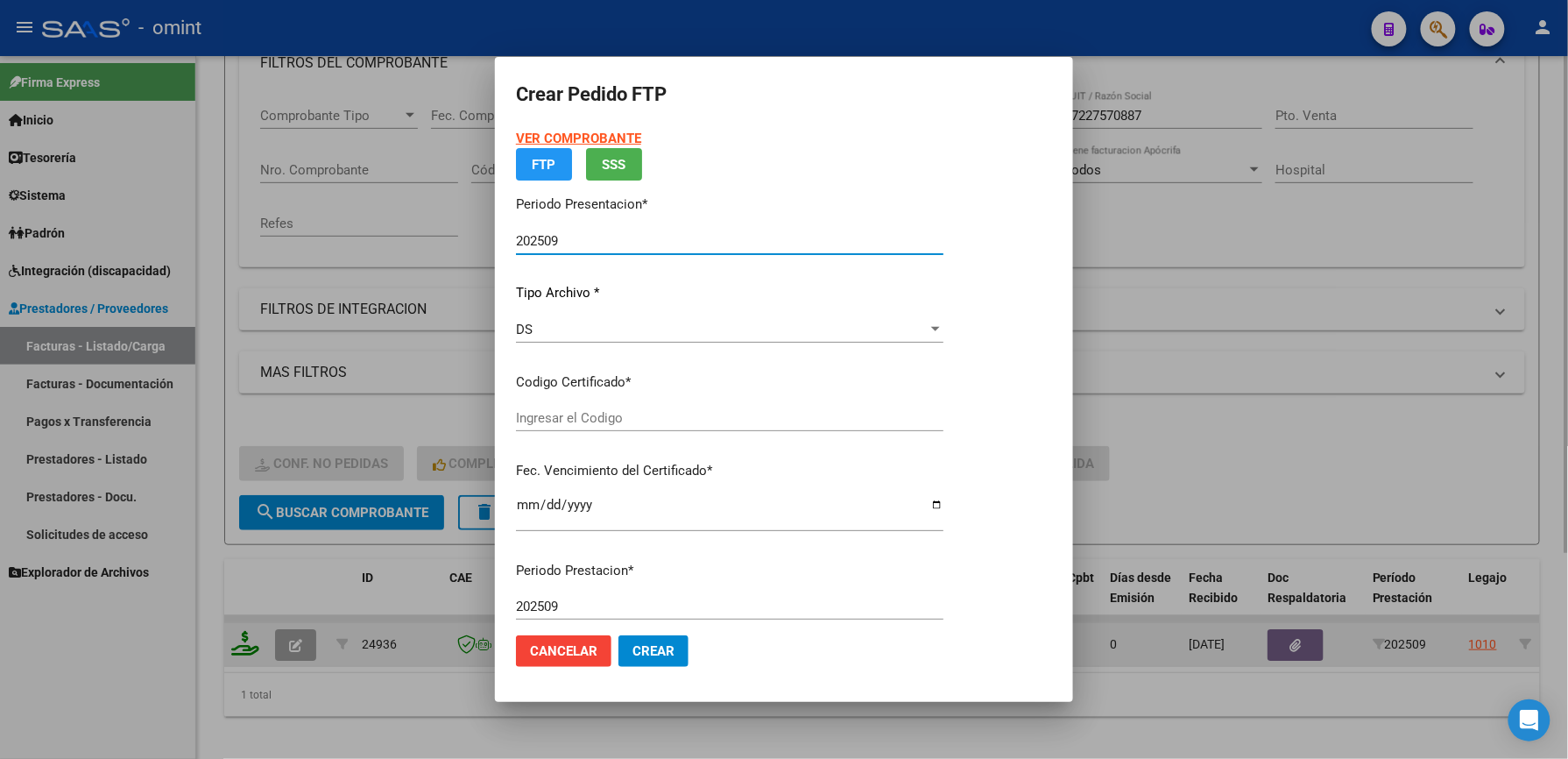
type input "4837238102"
type input "[DATE]"
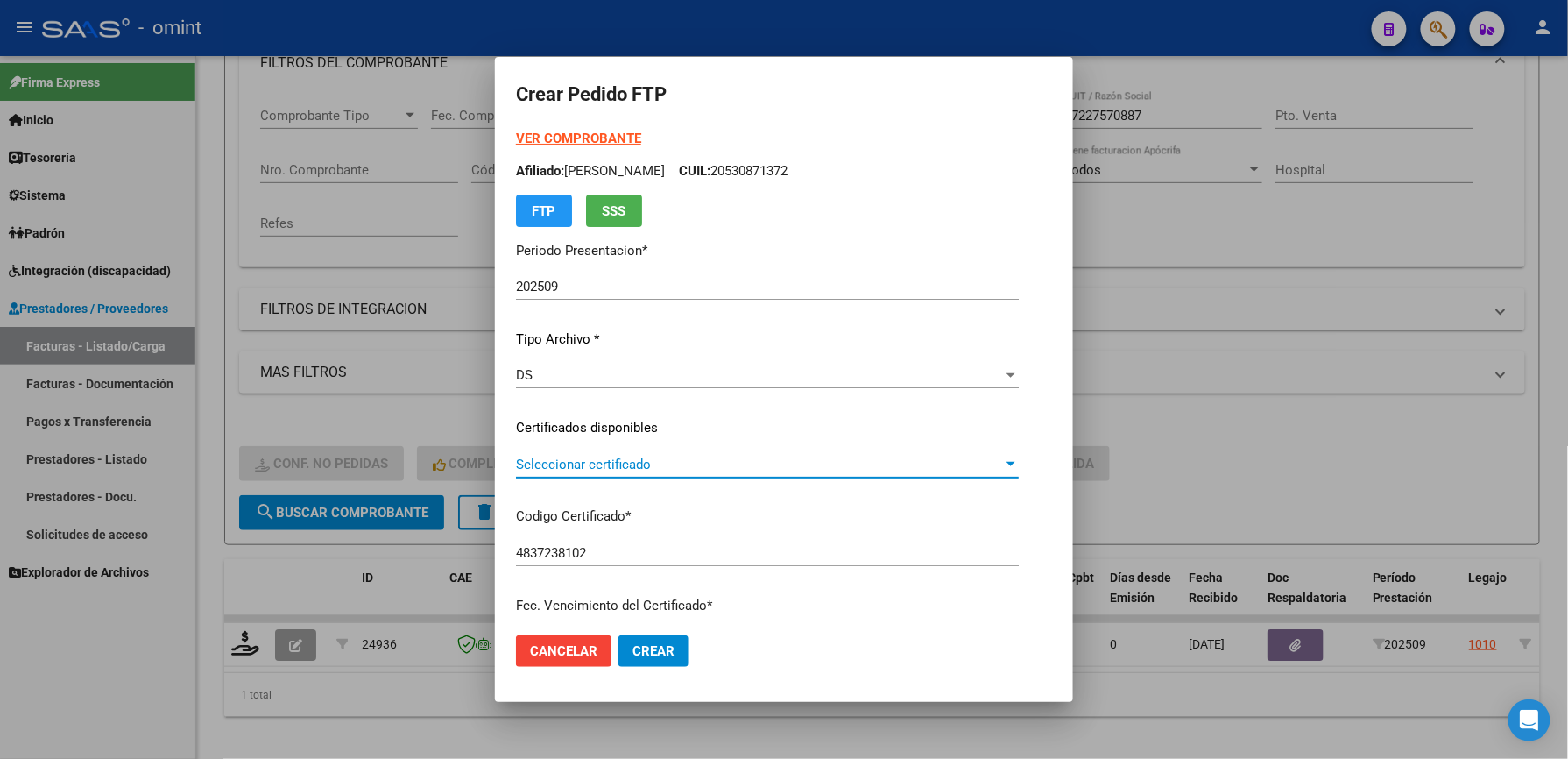
click at [677, 468] on span "Seleccionar certificado" at bounding box center [759, 464] width 487 height 16
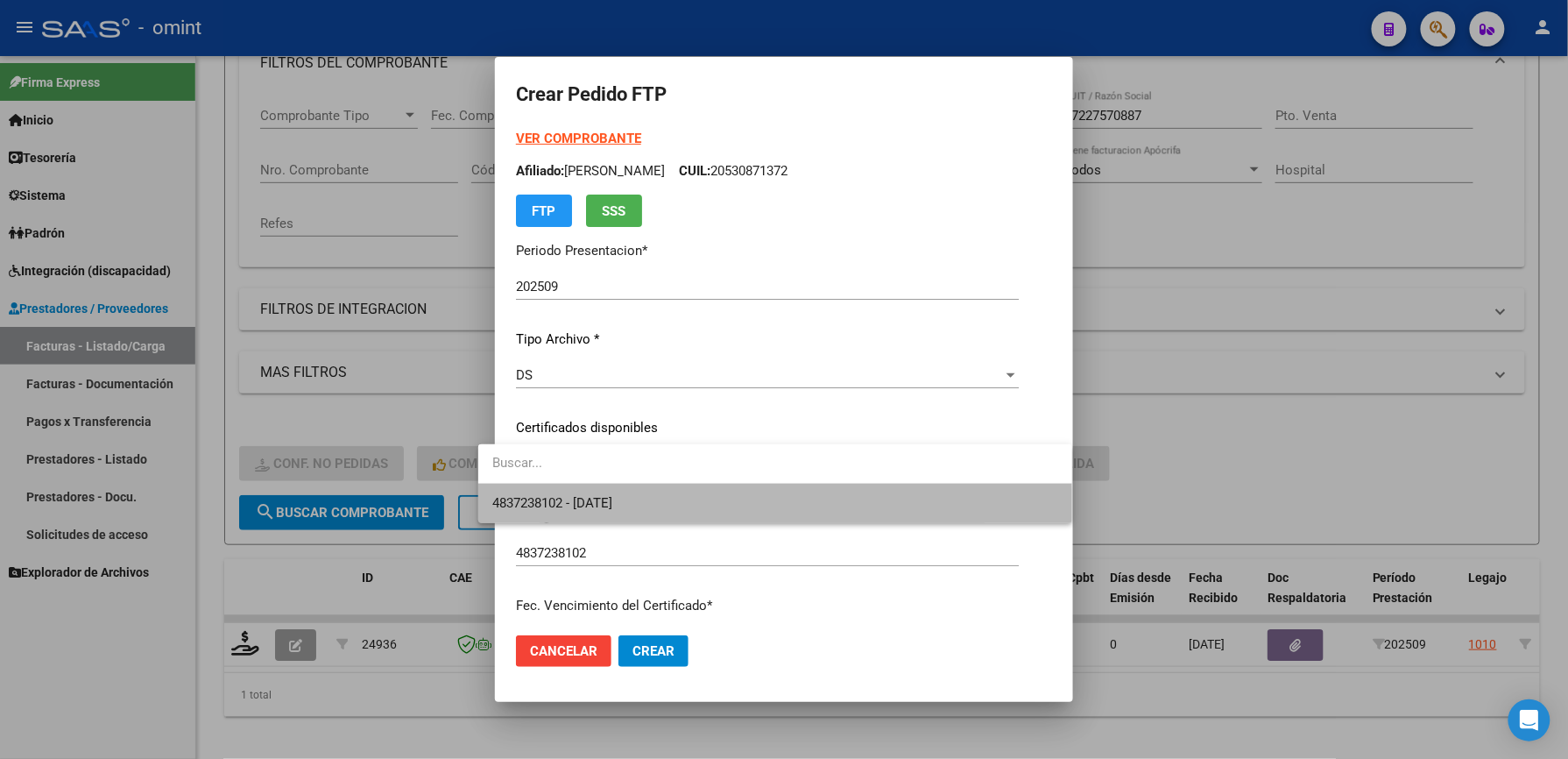
click at [695, 509] on span "4837238102 - [DATE]" at bounding box center [775, 503] width 566 height 39
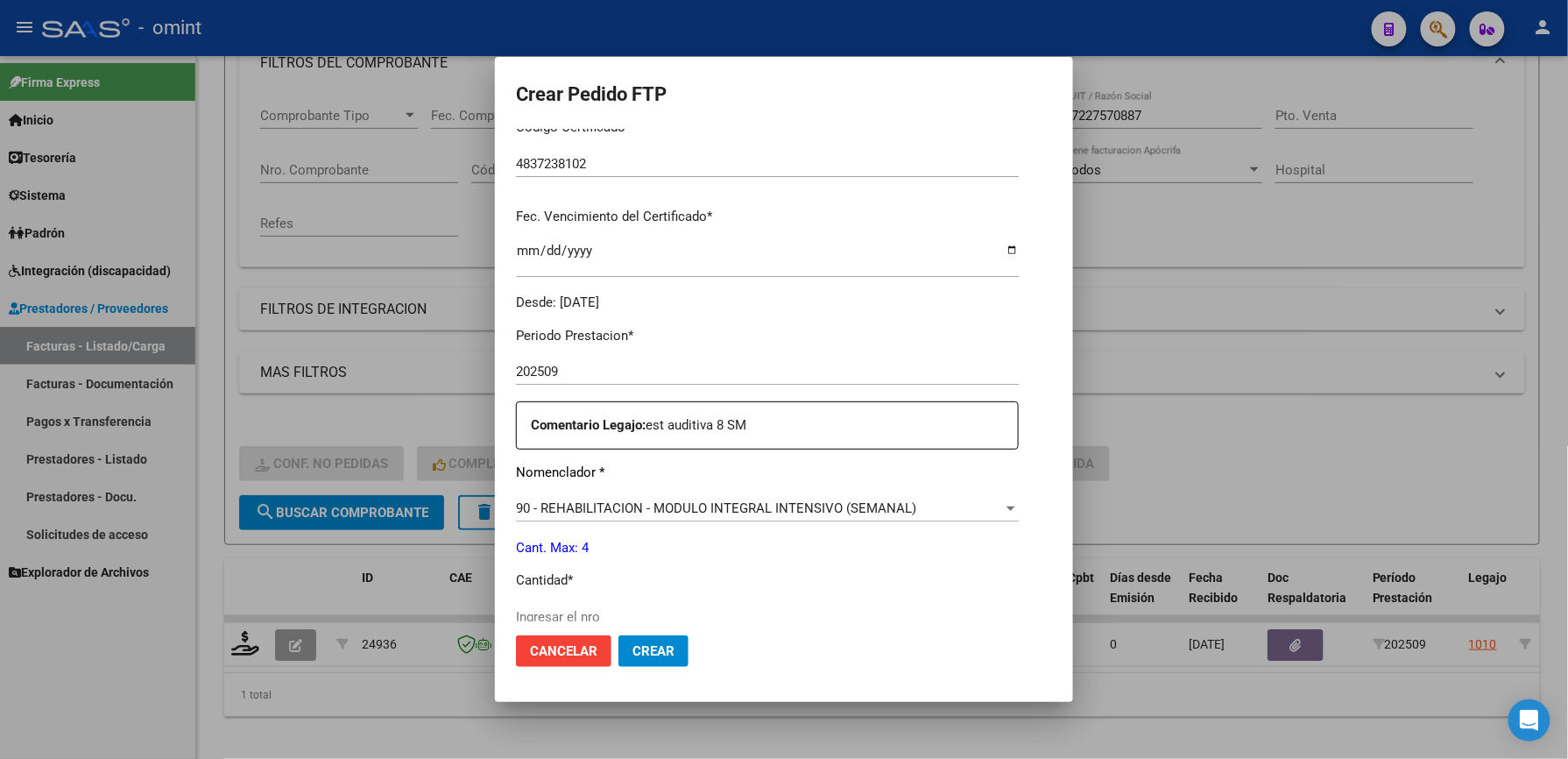
scroll to position [436, 0]
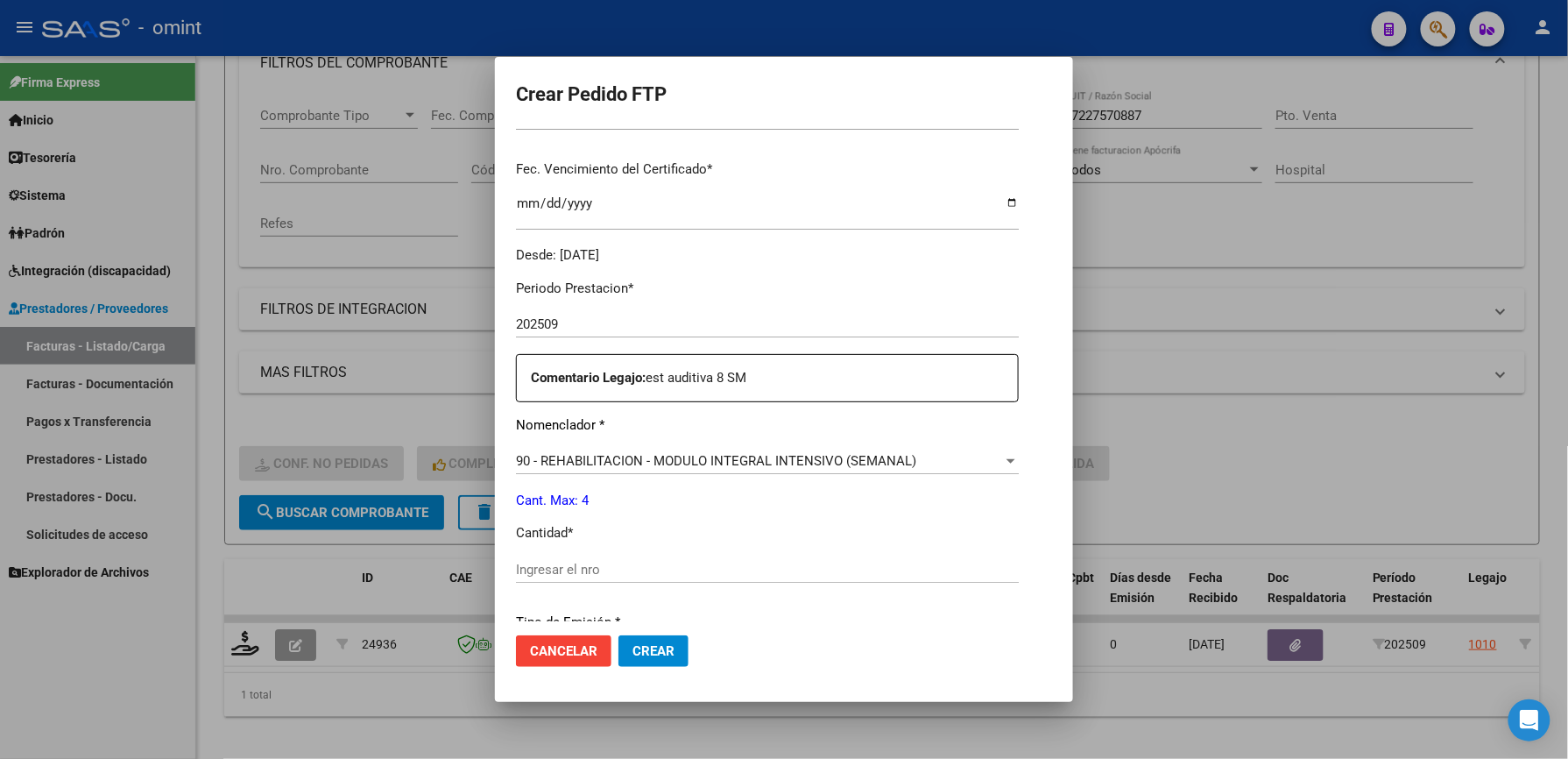
click at [779, 574] on input "Ingresar el nro" at bounding box center [767, 569] width 503 height 16
type input "4"
click at [656, 643] on button "Crear" at bounding box center [654, 650] width 70 height 32
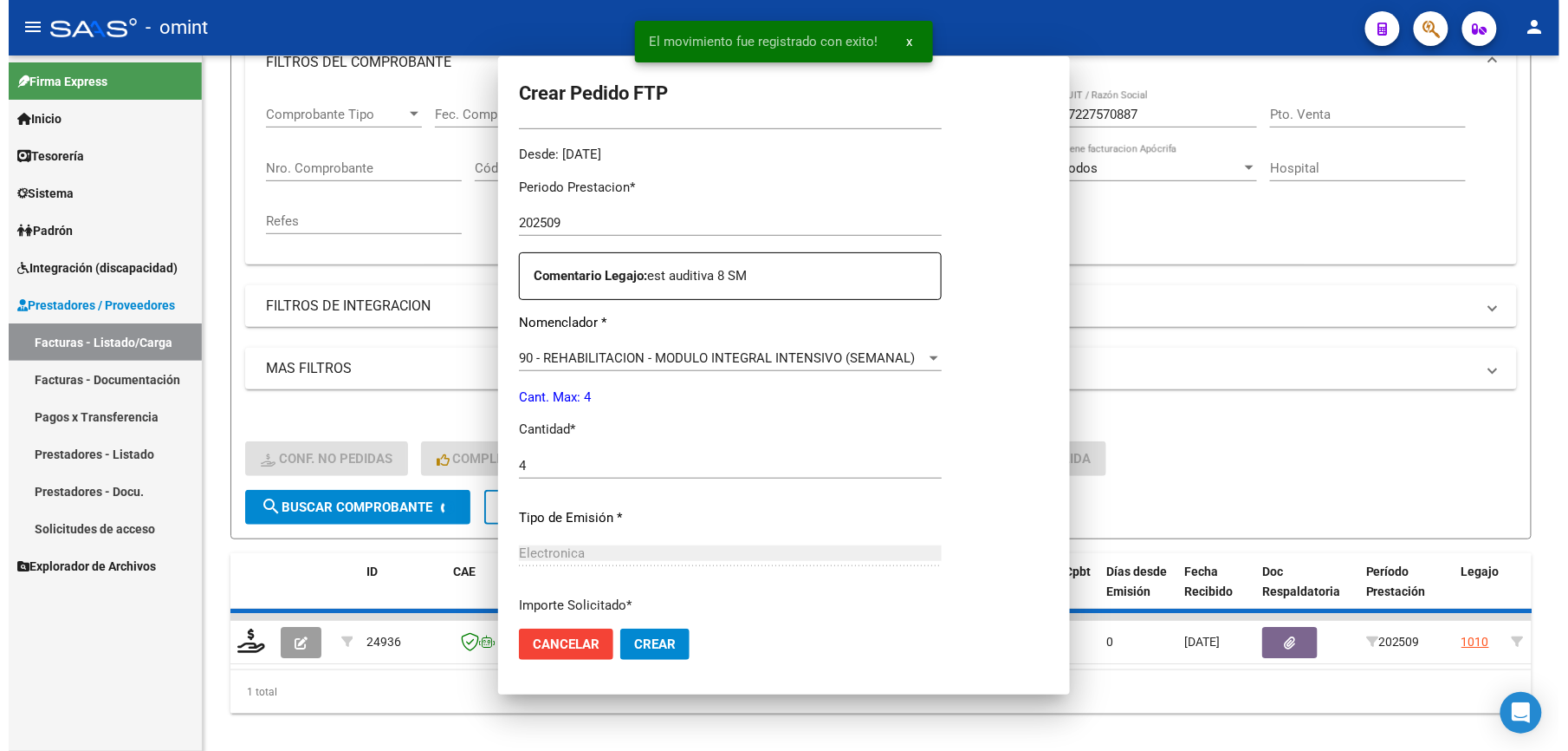
scroll to position [0, 0]
